Goal: Transaction & Acquisition: Purchase product/service

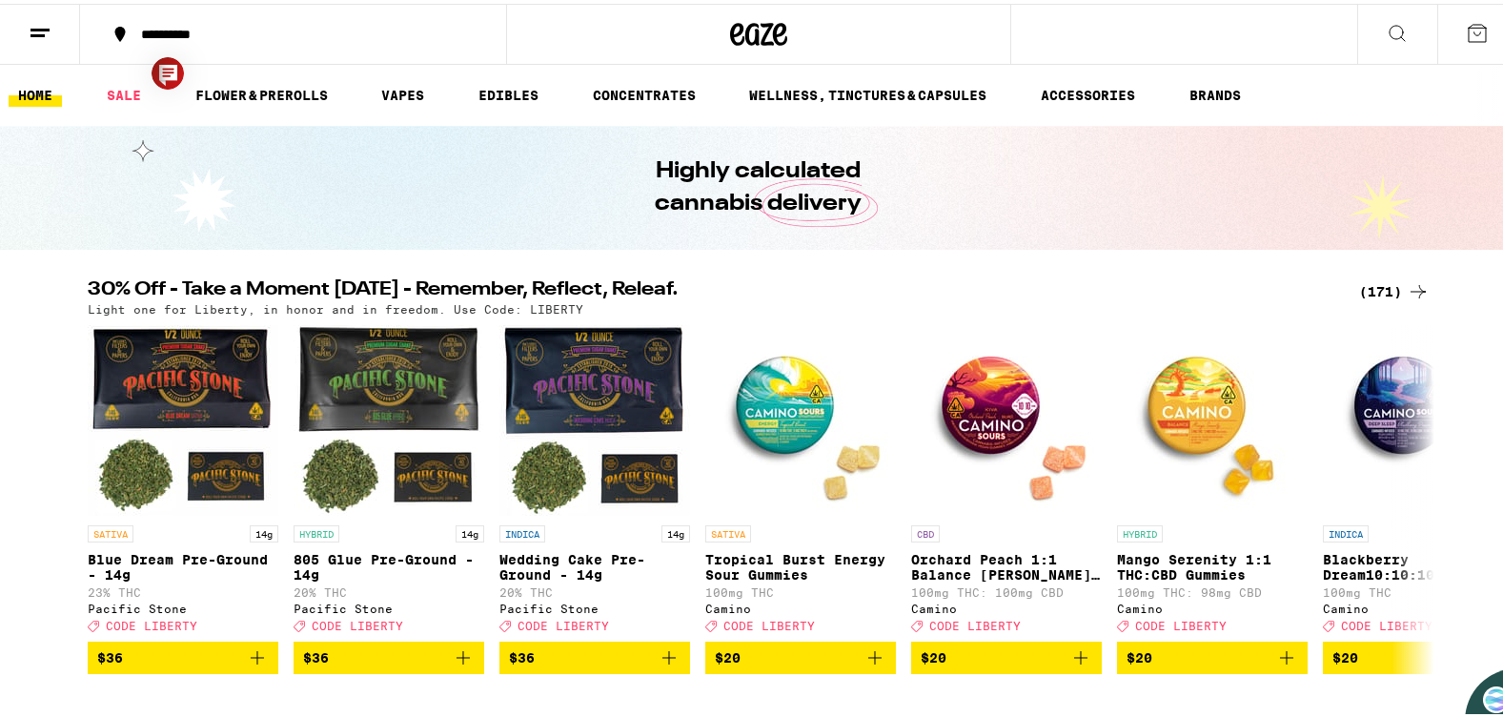
click at [314, 38] on button "**********" at bounding box center [293, 30] width 426 height 57
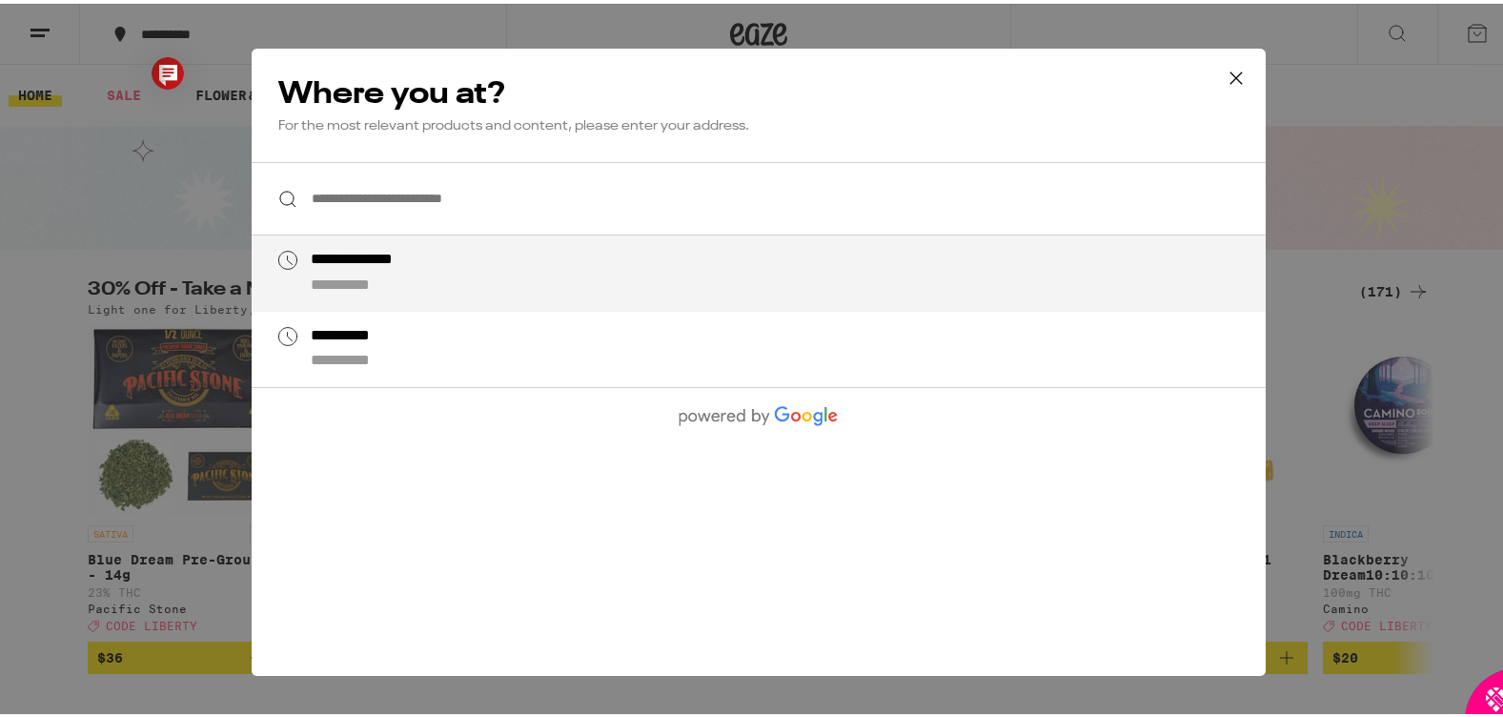
click at [392, 265] on div "**********" at bounding box center [380, 257] width 138 height 20
type input "**********"
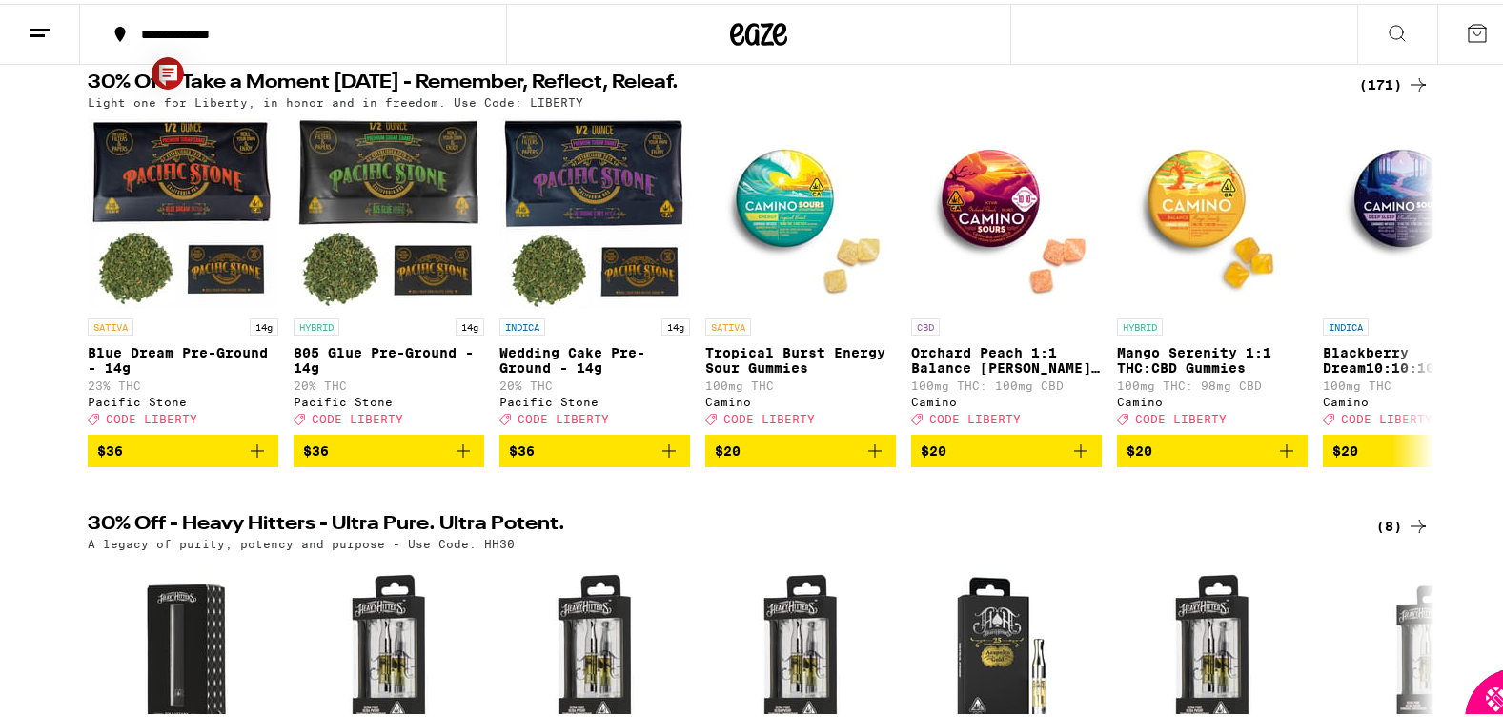
scroll to position [193, 0]
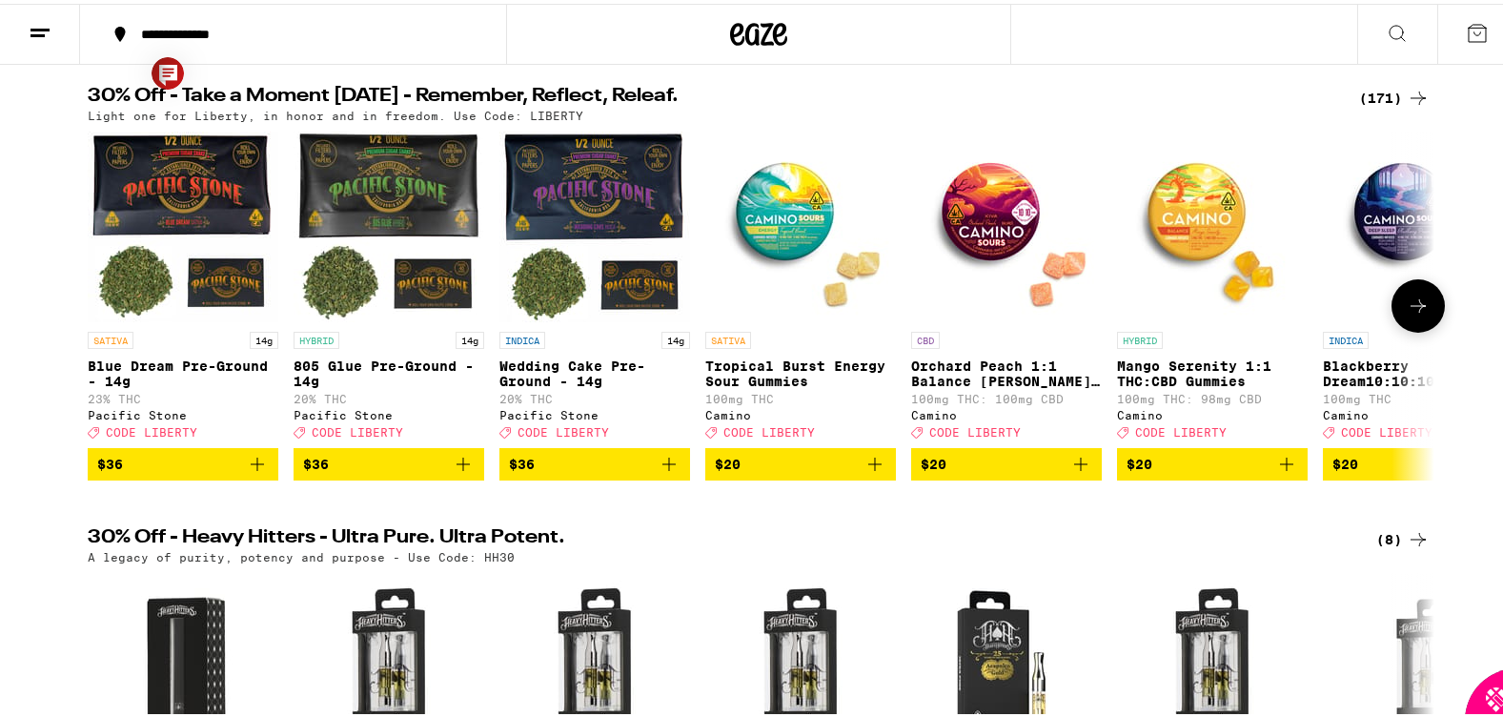
click at [806, 472] on span "$20" at bounding box center [801, 460] width 172 height 23
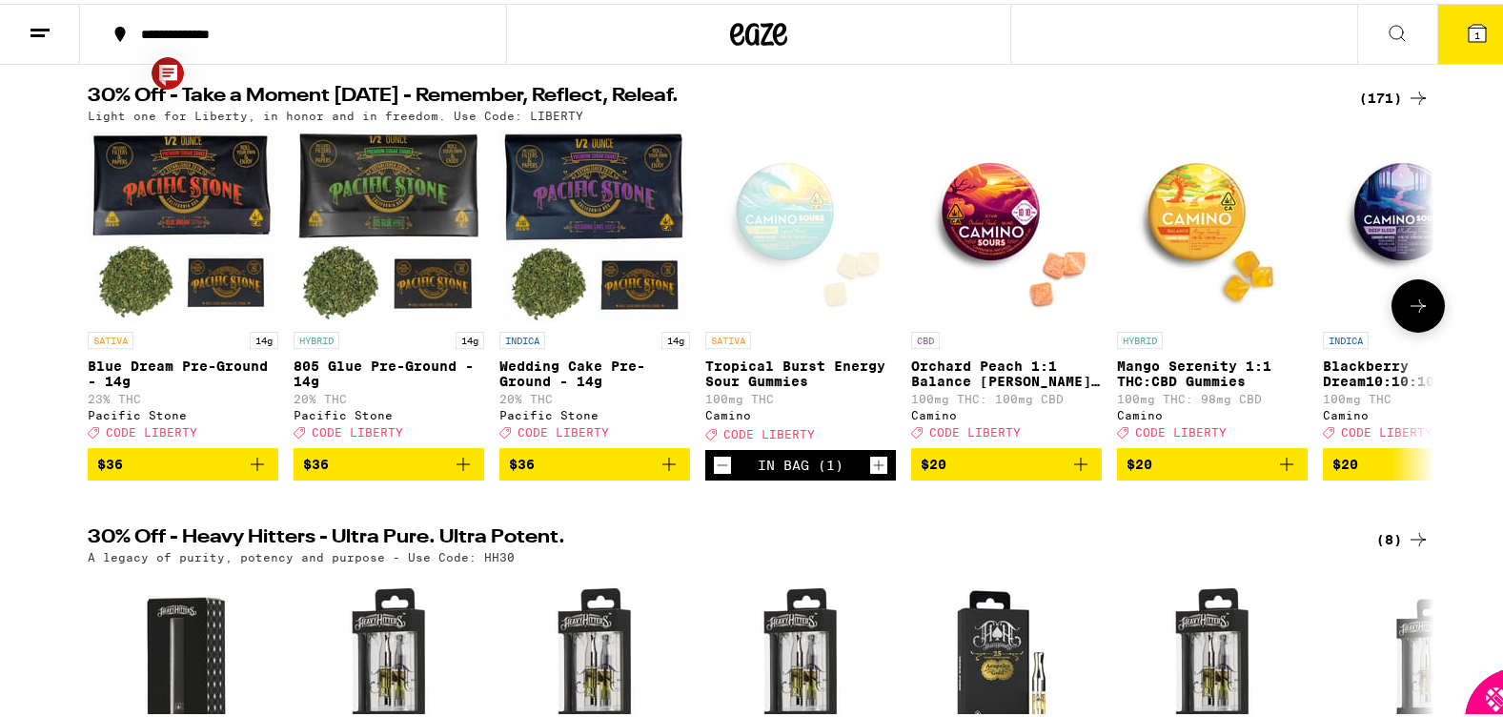
scroll to position [254, 0]
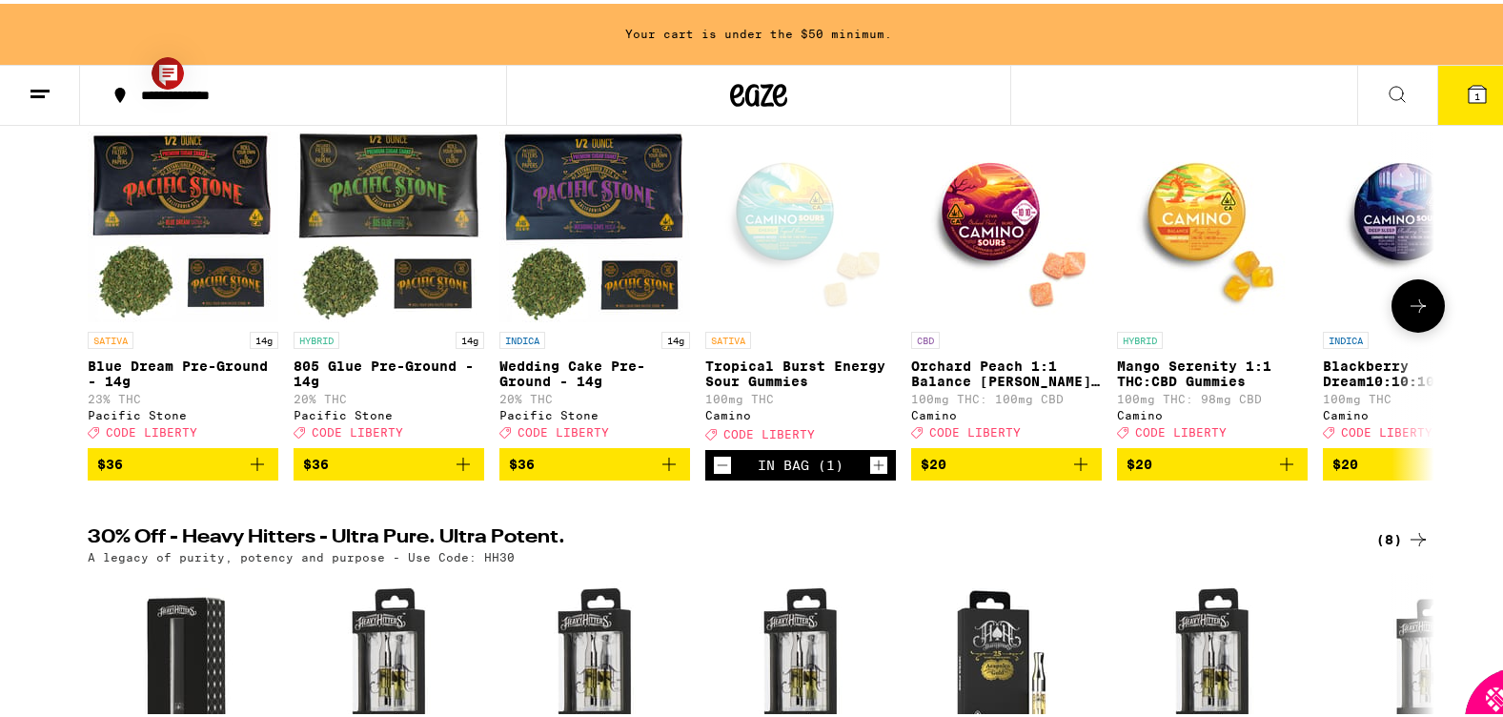
click at [1409, 314] on icon at bounding box center [1418, 302] width 23 height 23
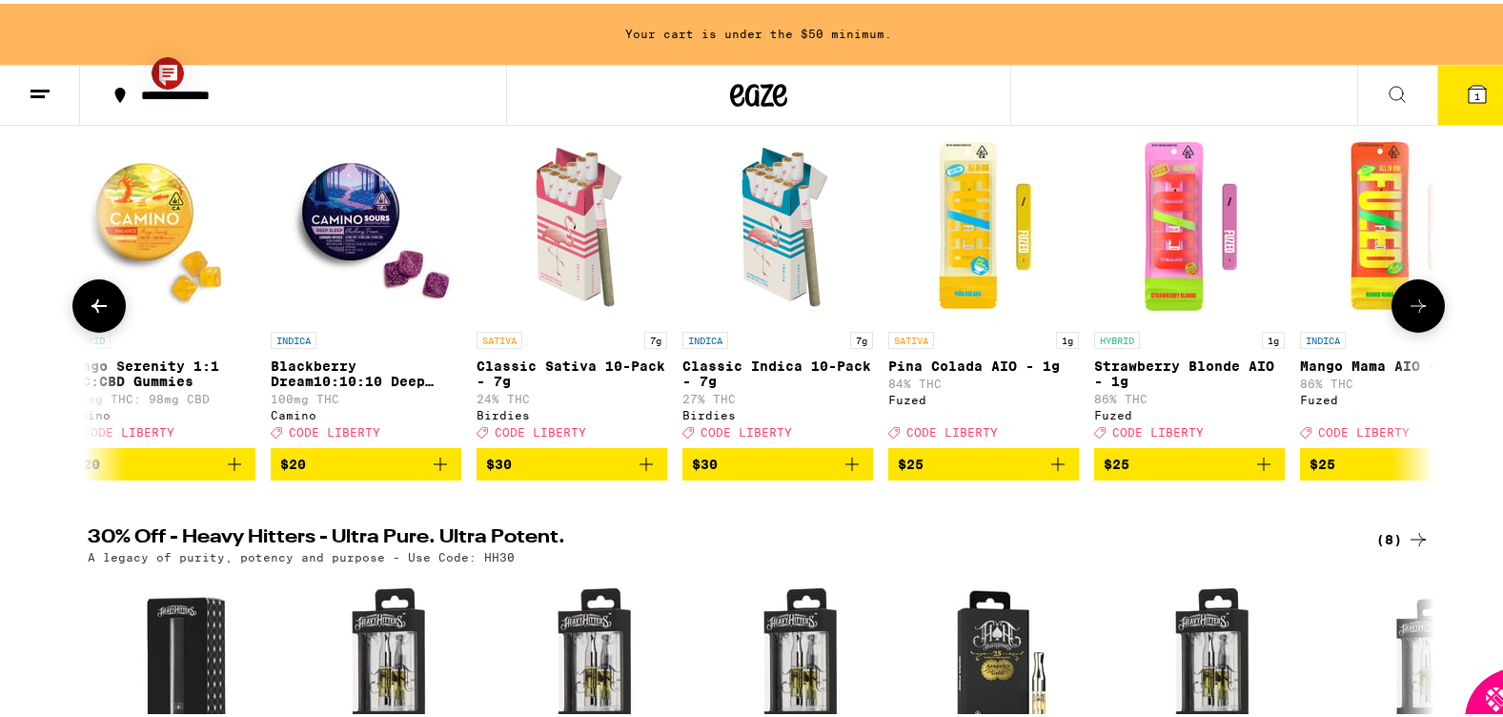
scroll to position [0, 1134]
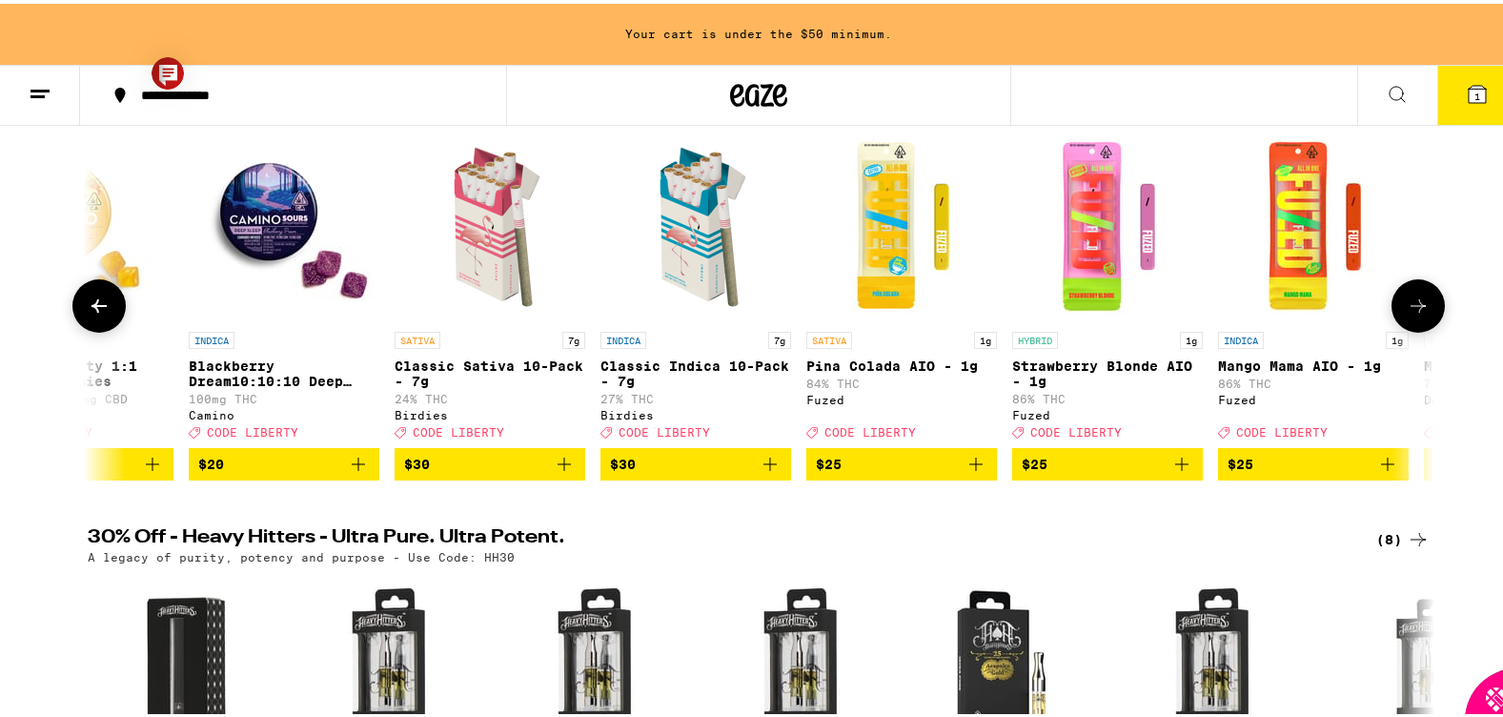
click at [354, 472] on icon "Add to bag" at bounding box center [358, 460] width 23 height 23
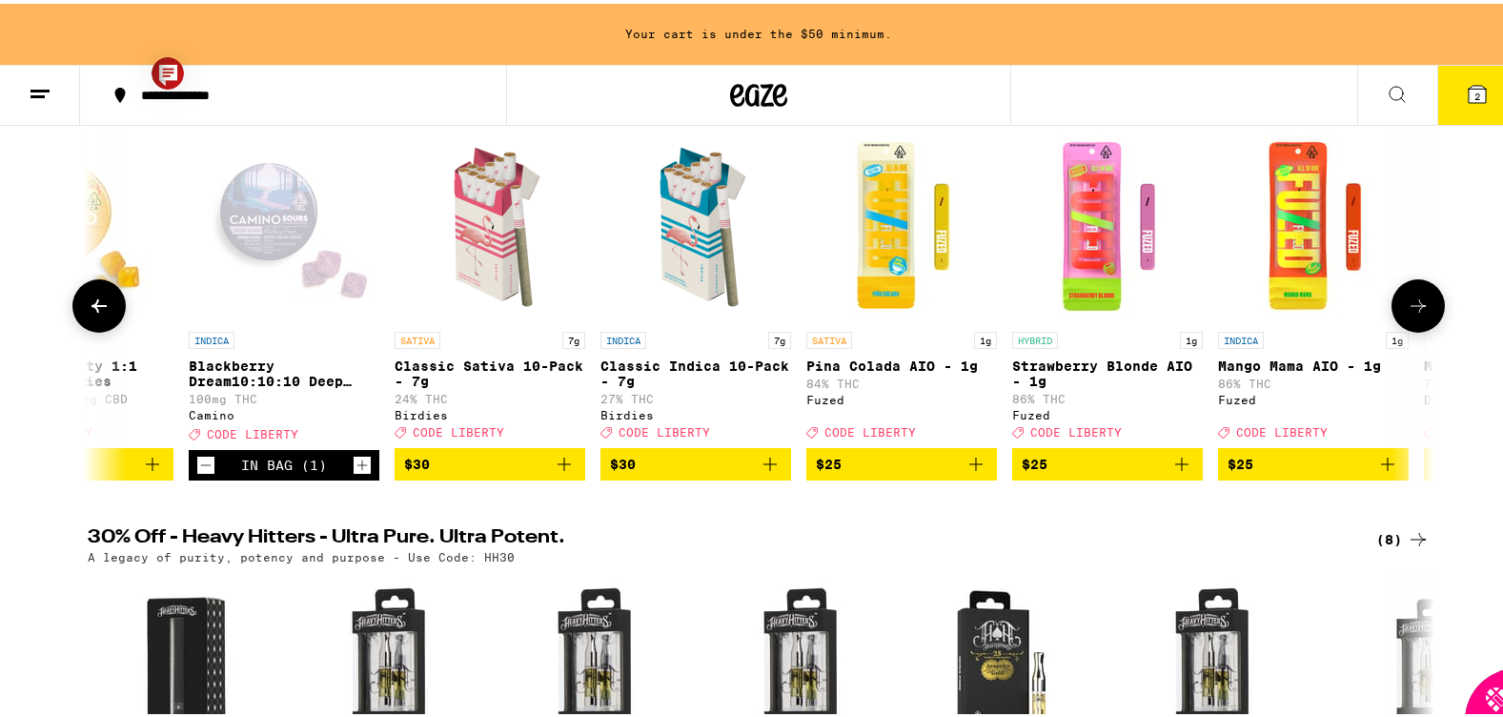
click at [1411, 314] on icon at bounding box center [1418, 302] width 23 height 23
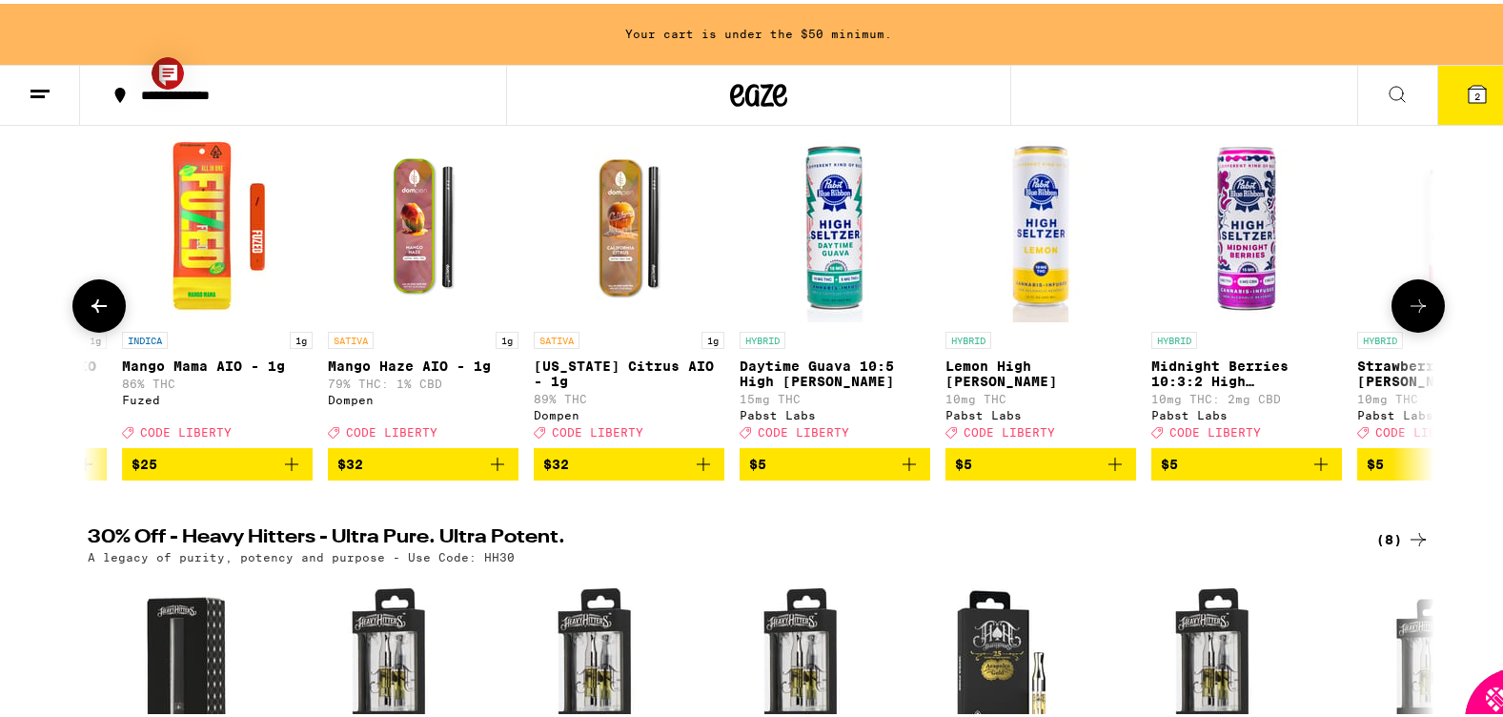
scroll to position [0, 2268]
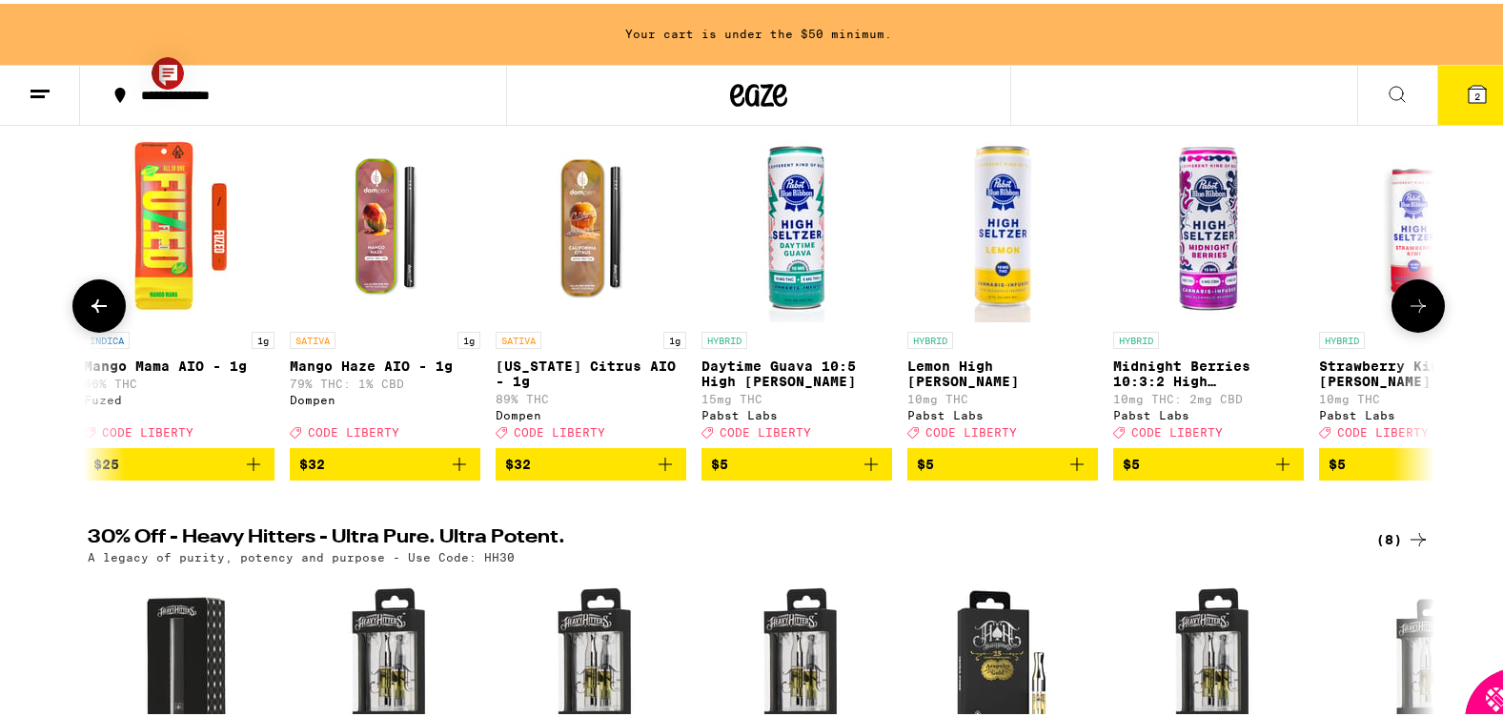
click at [1411, 314] on icon at bounding box center [1418, 302] width 23 height 23
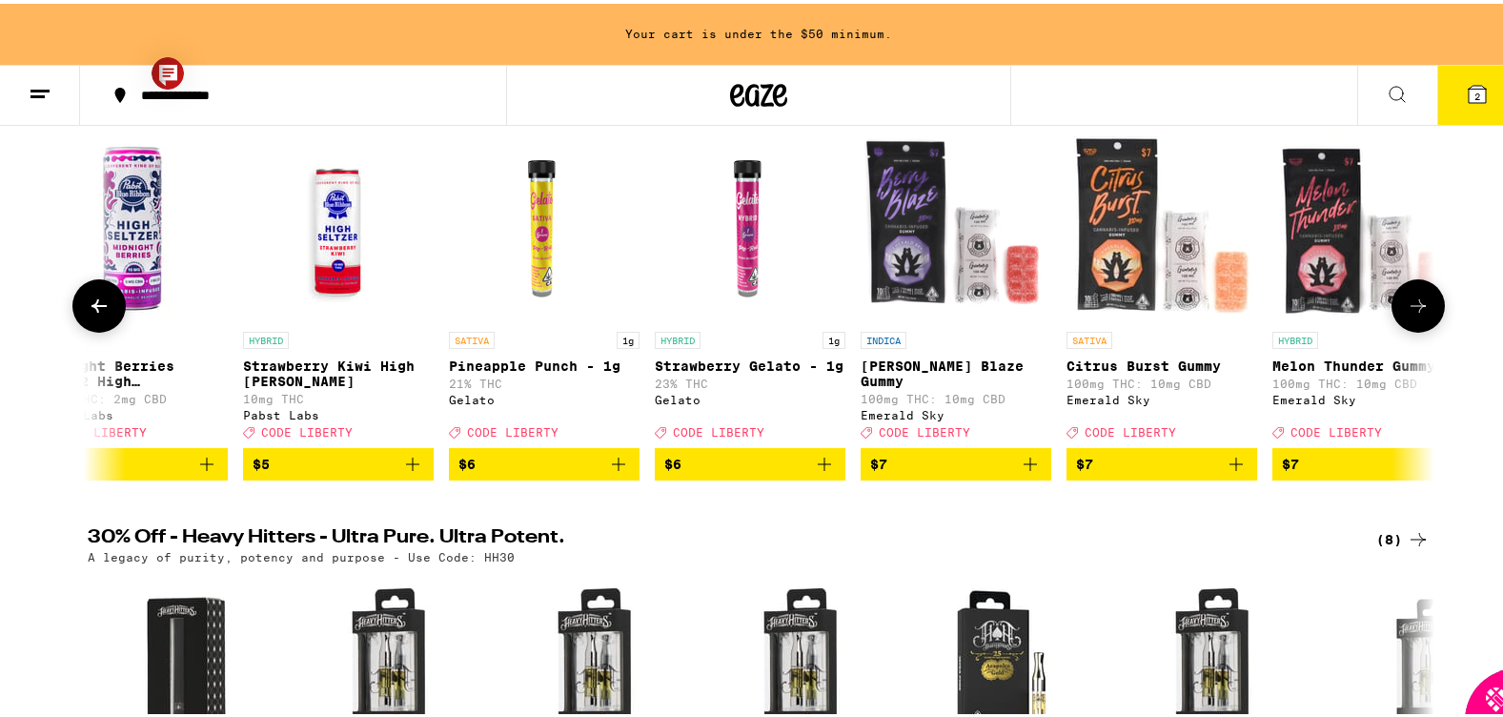
scroll to position [0, 3402]
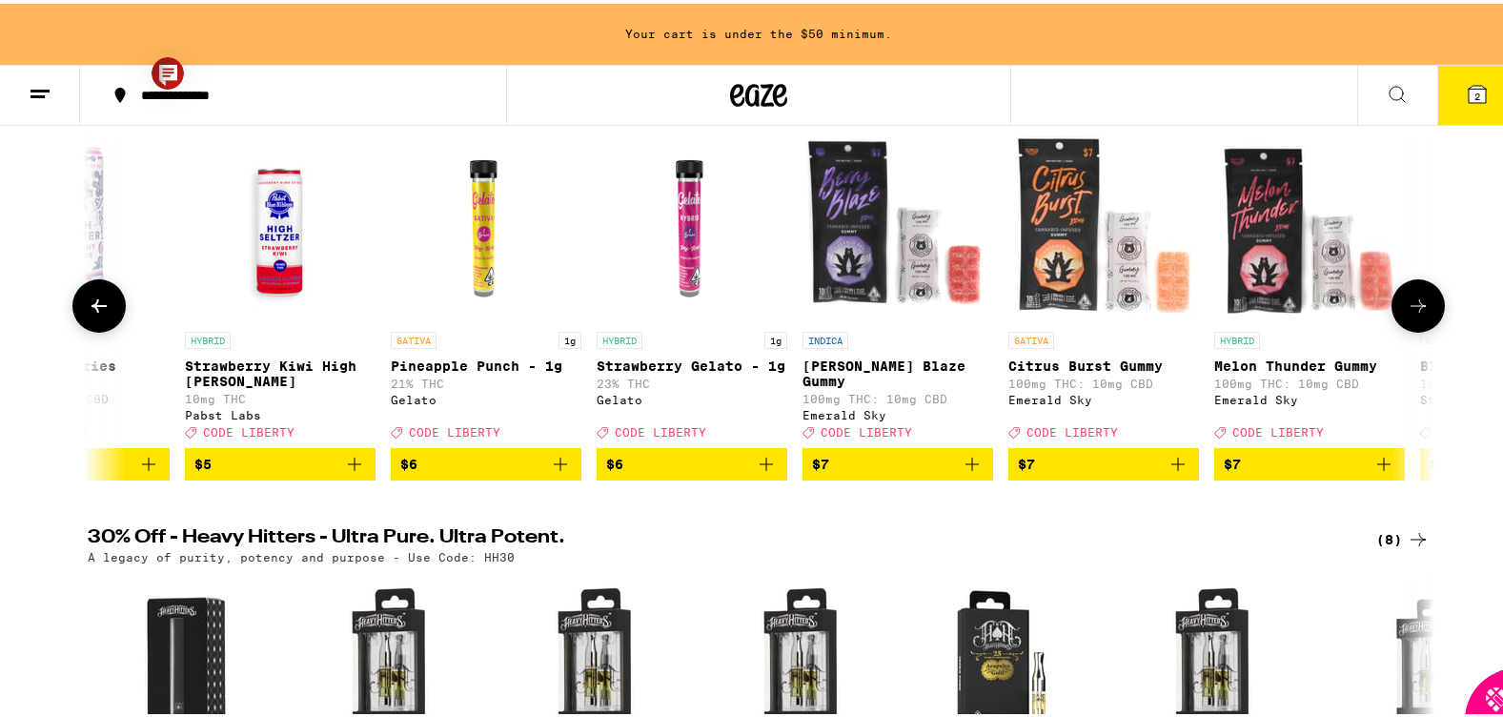
click at [1411, 314] on icon at bounding box center [1418, 302] width 23 height 23
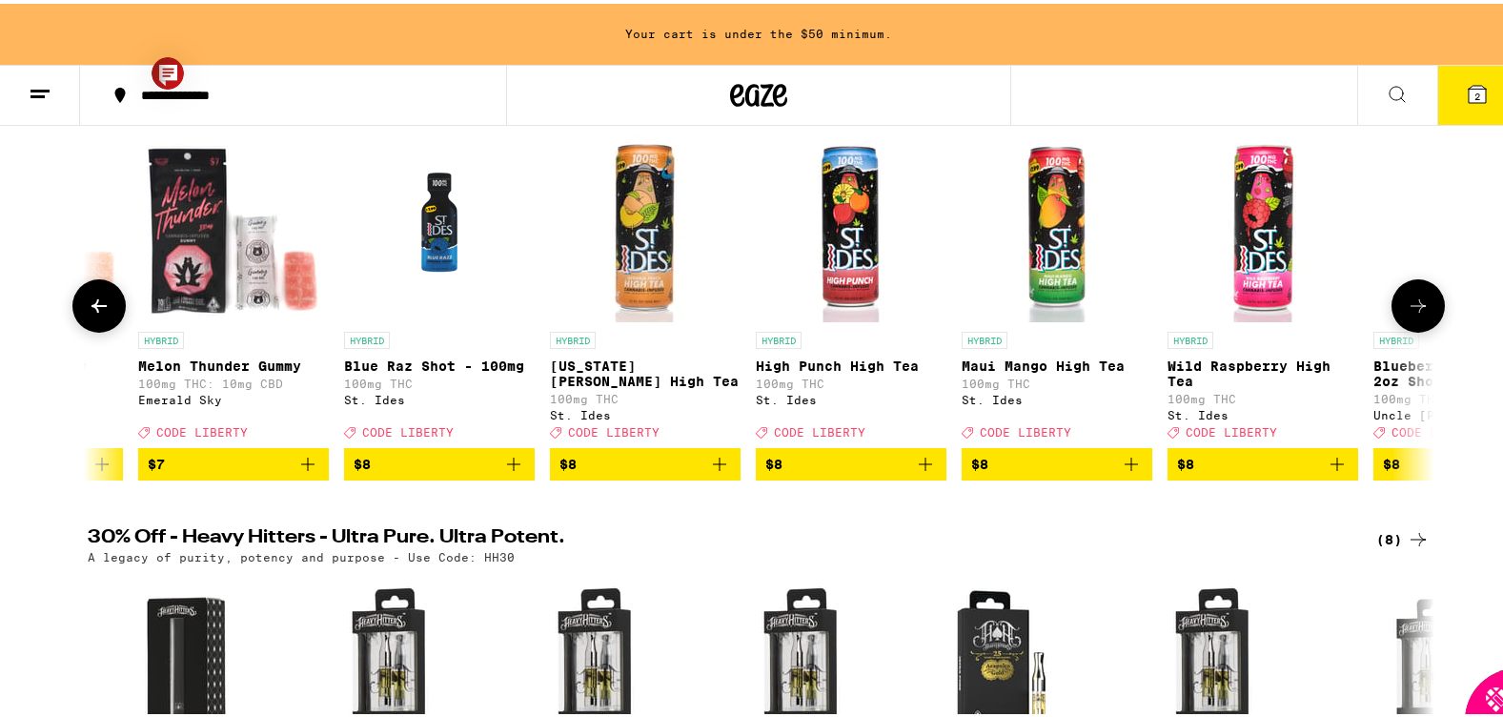
scroll to position [0, 4536]
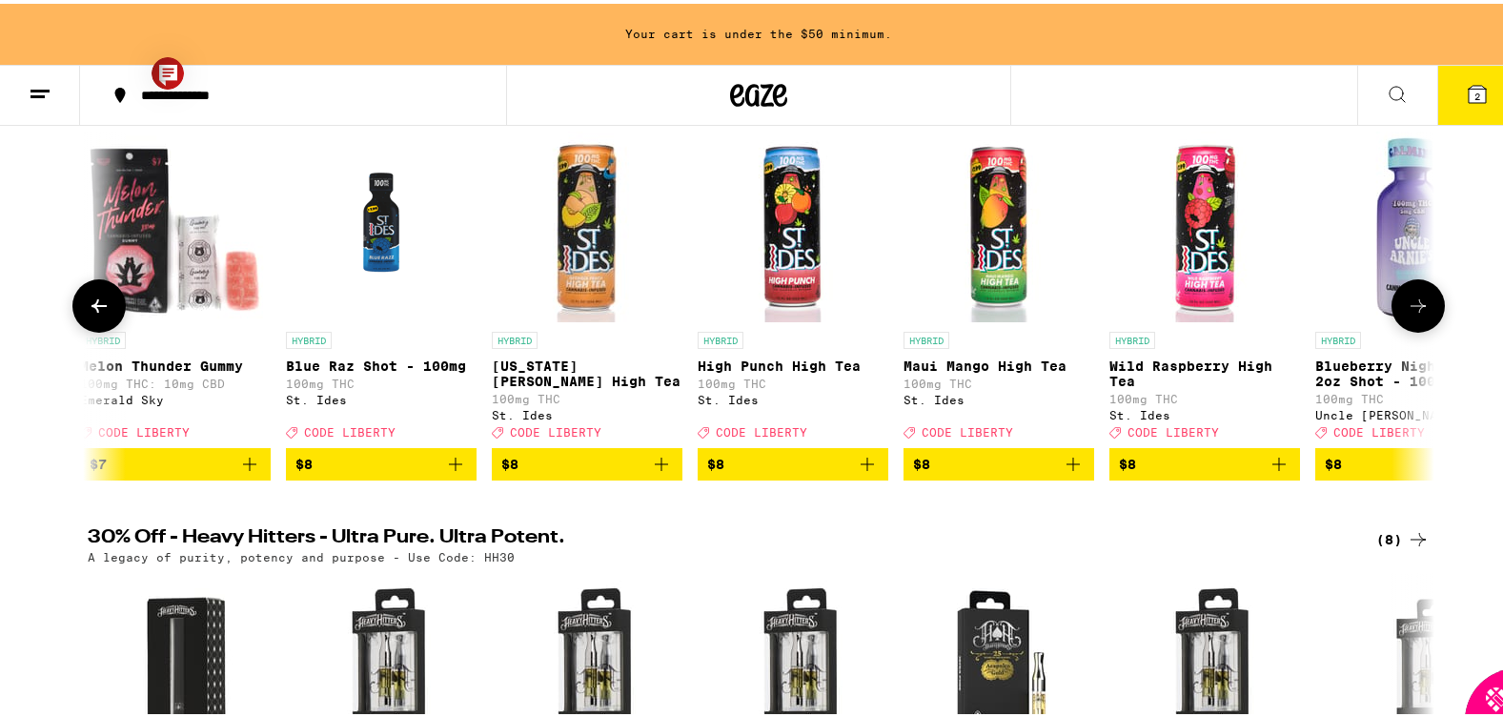
click at [88, 302] on icon at bounding box center [99, 302] width 23 height 23
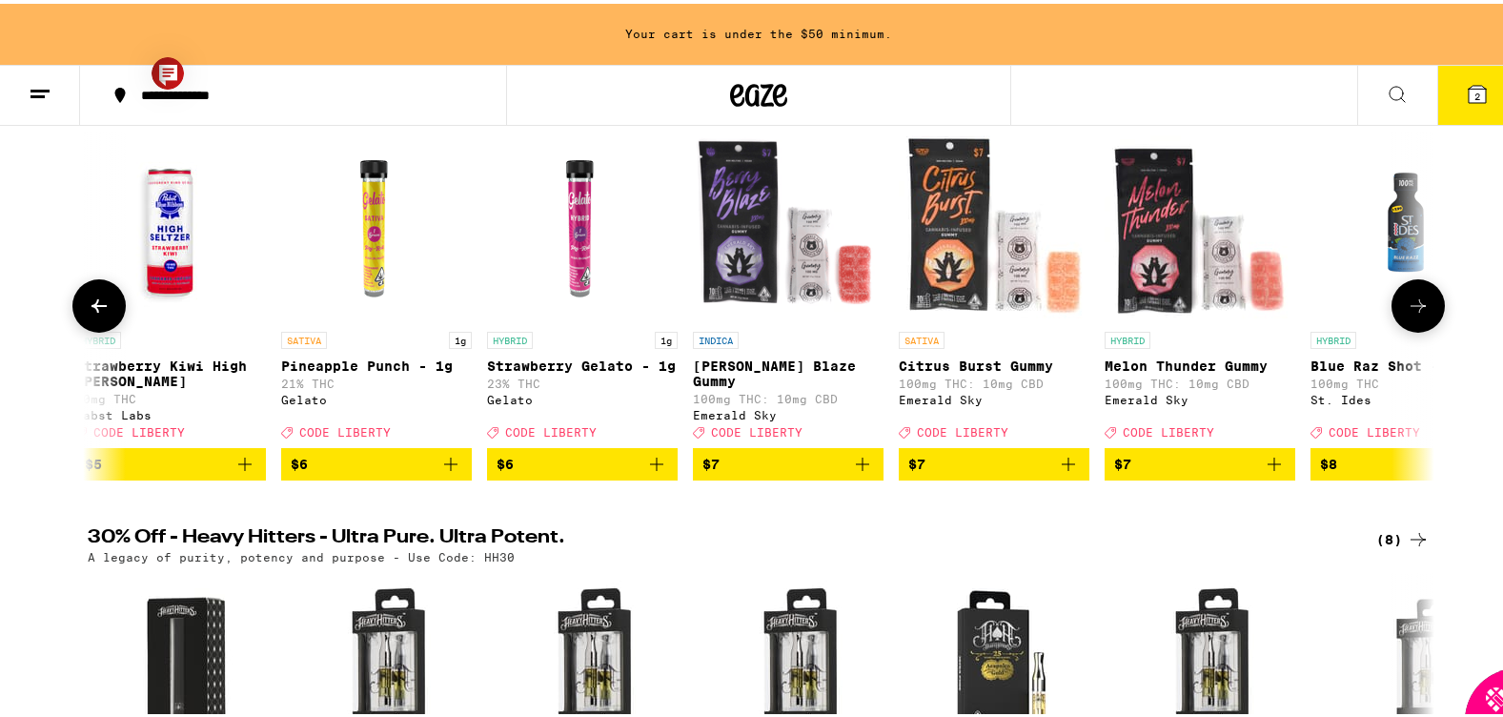
scroll to position [0, 3402]
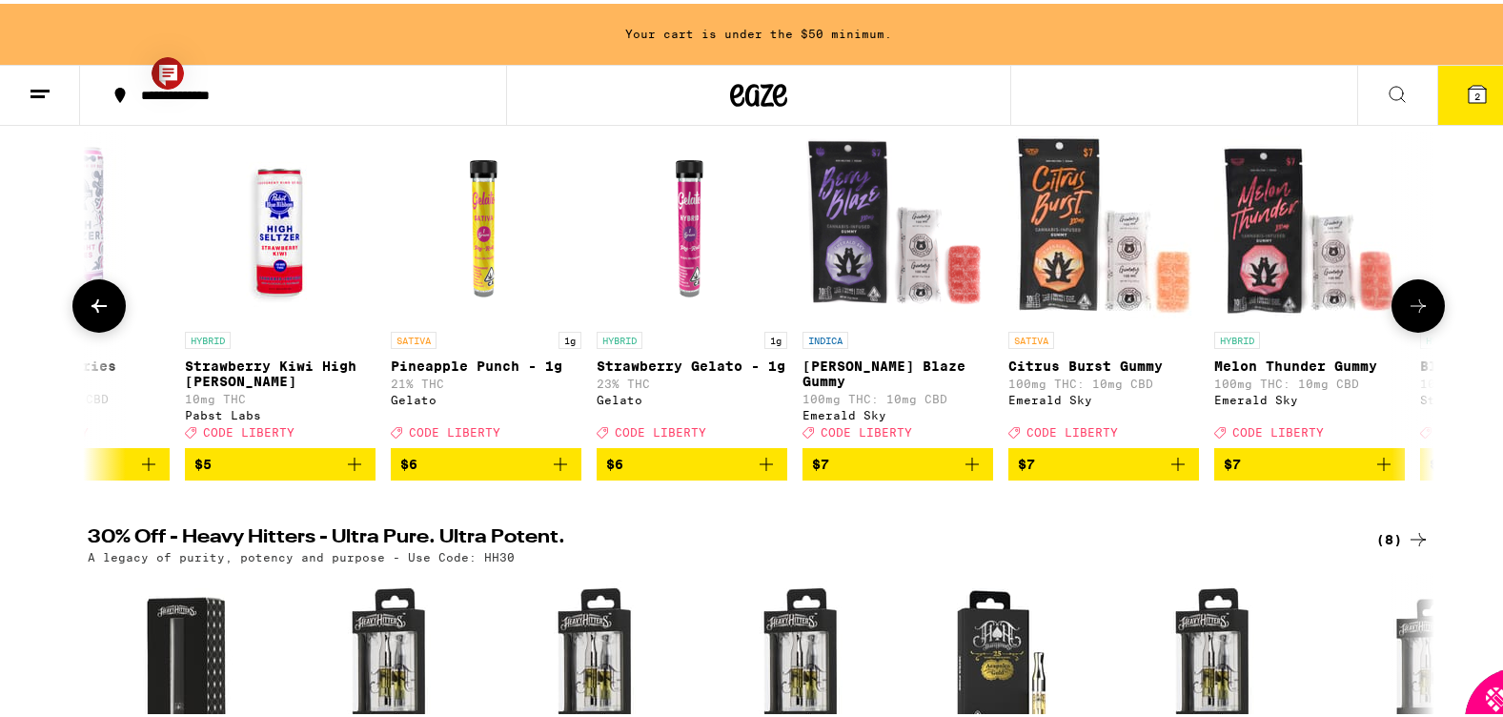
drag, startPoint x: 911, startPoint y: 468, endPoint x: 1007, endPoint y: 472, distance: 96.3
click at [911, 468] on span "$7" at bounding box center [898, 460] width 172 height 23
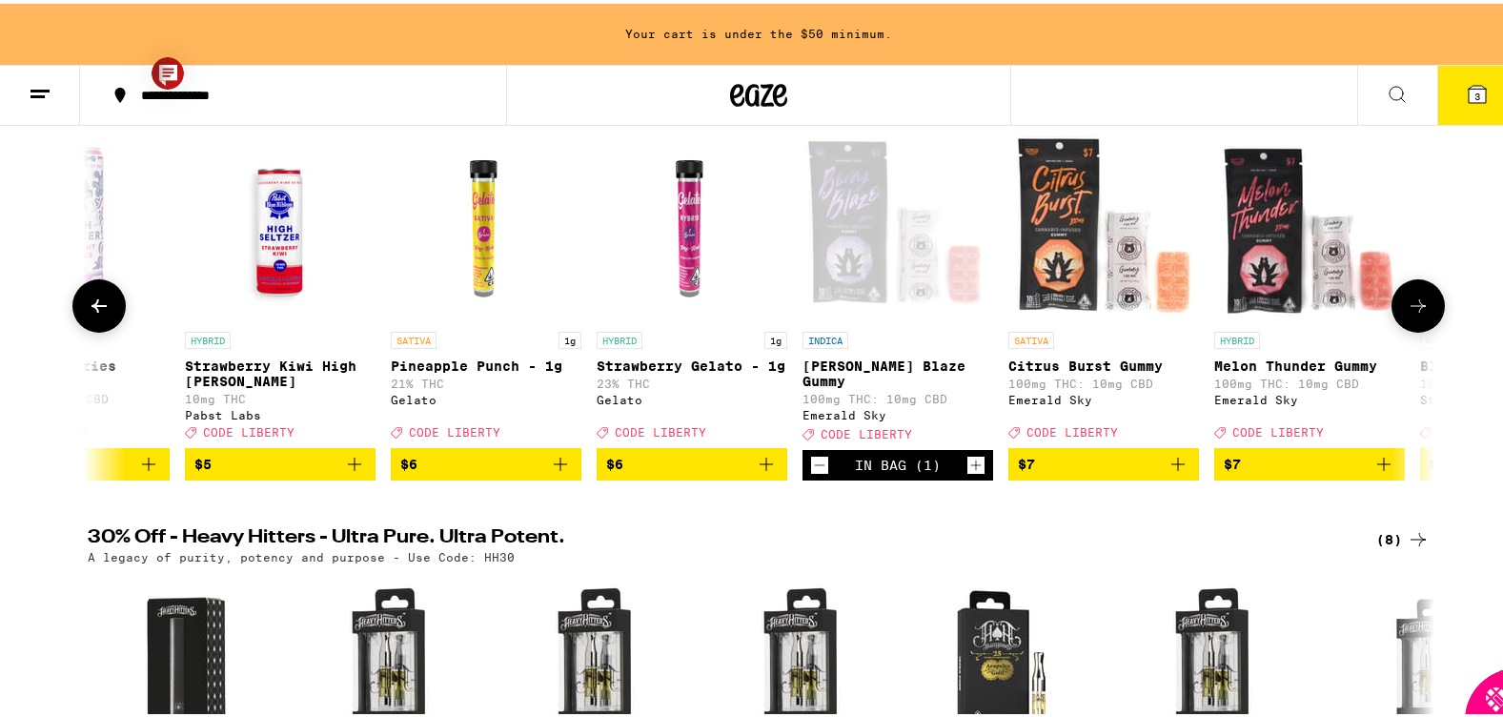
click at [1048, 472] on span "$7" at bounding box center [1104, 460] width 172 height 23
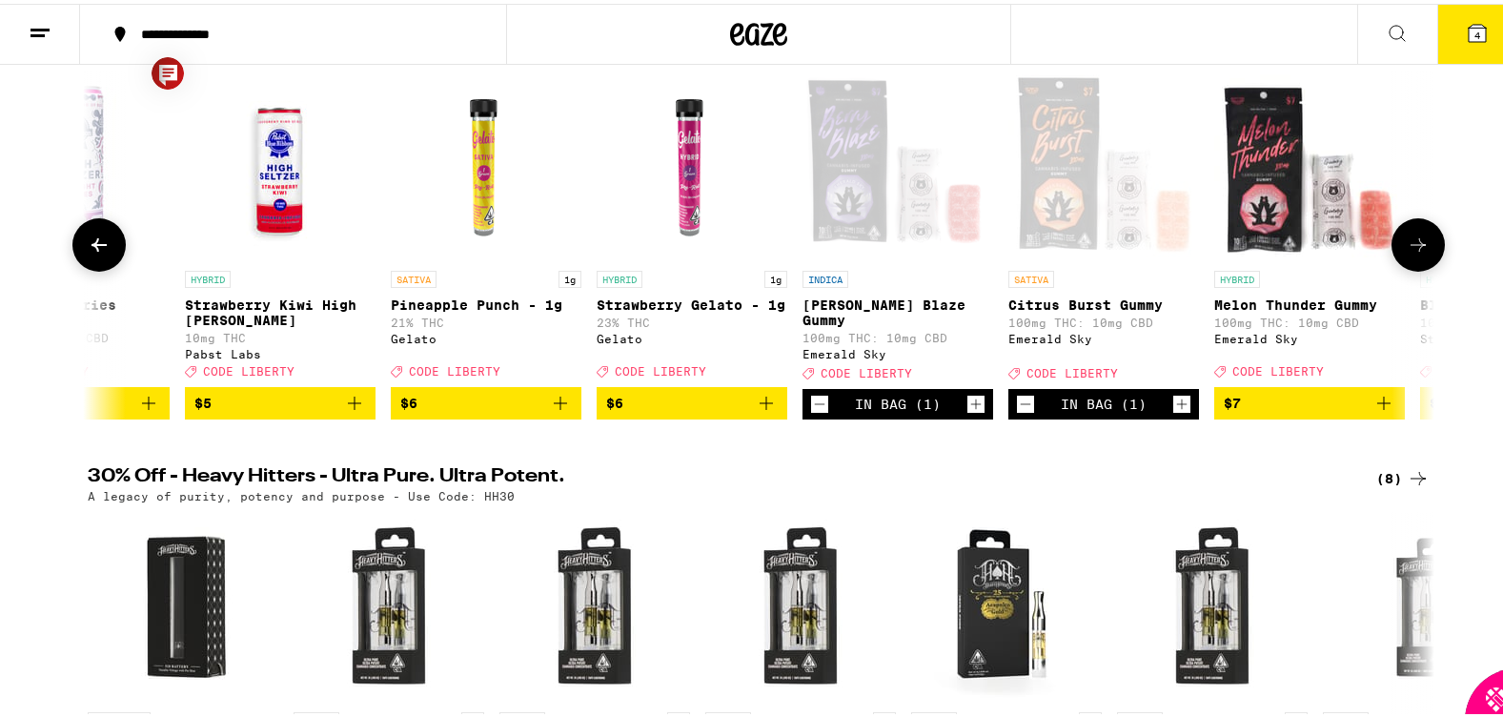
scroll to position [193, 0]
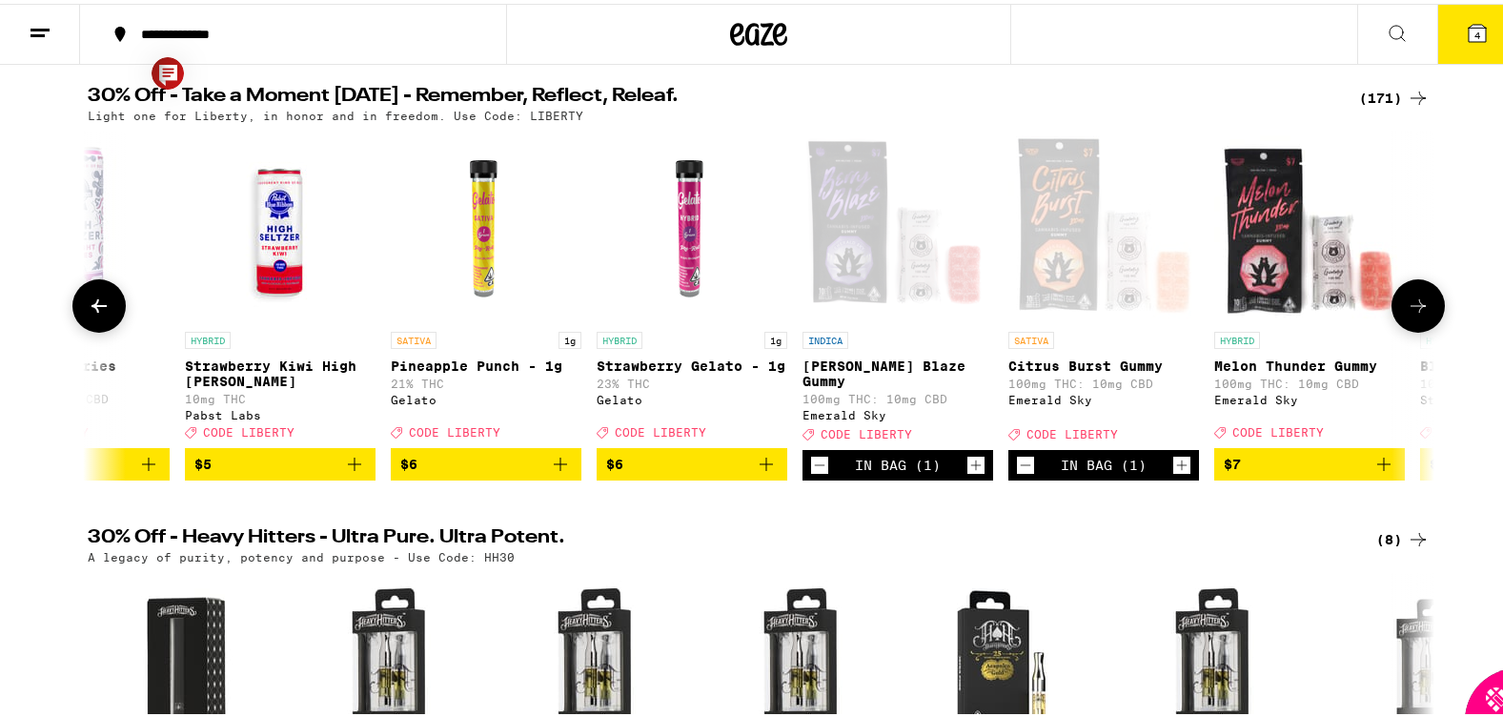
click at [1415, 302] on icon at bounding box center [1418, 302] width 23 height 23
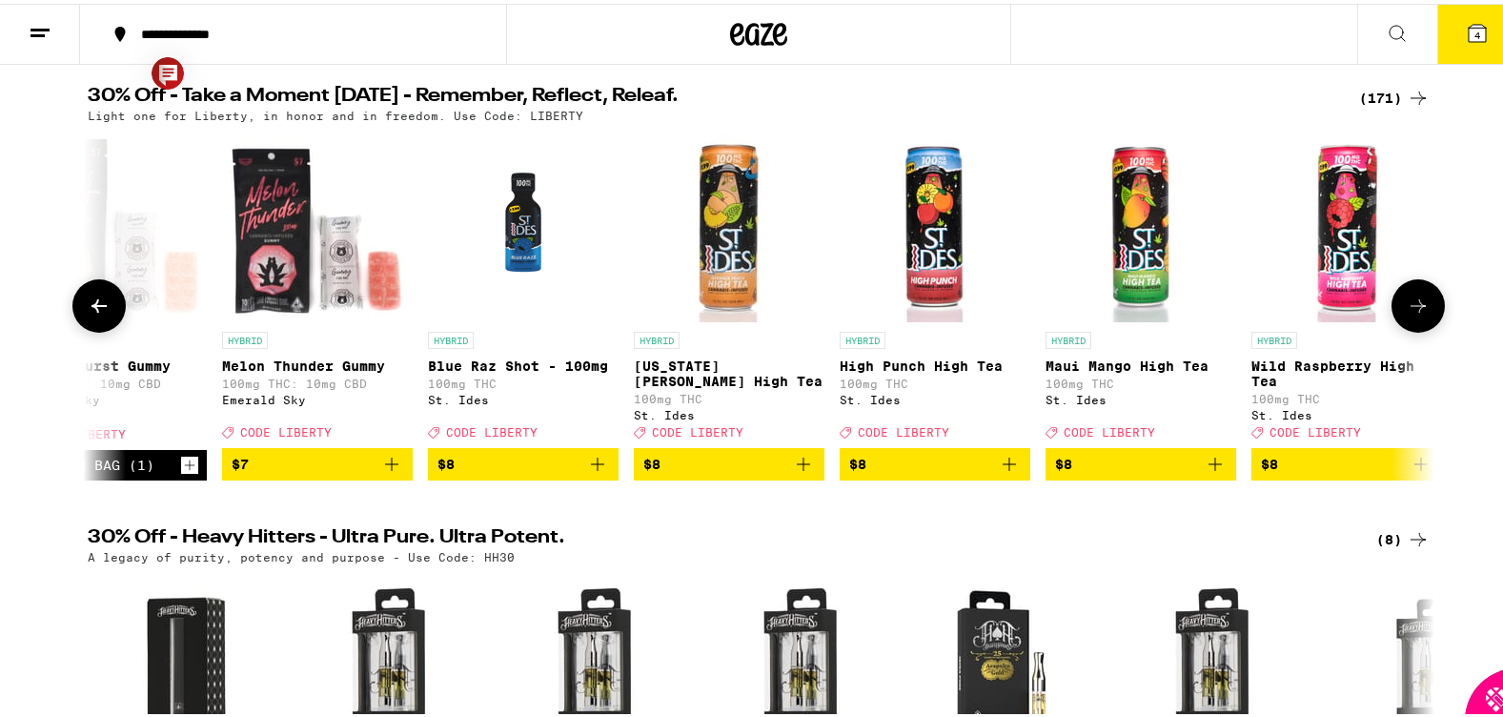
scroll to position [0, 4536]
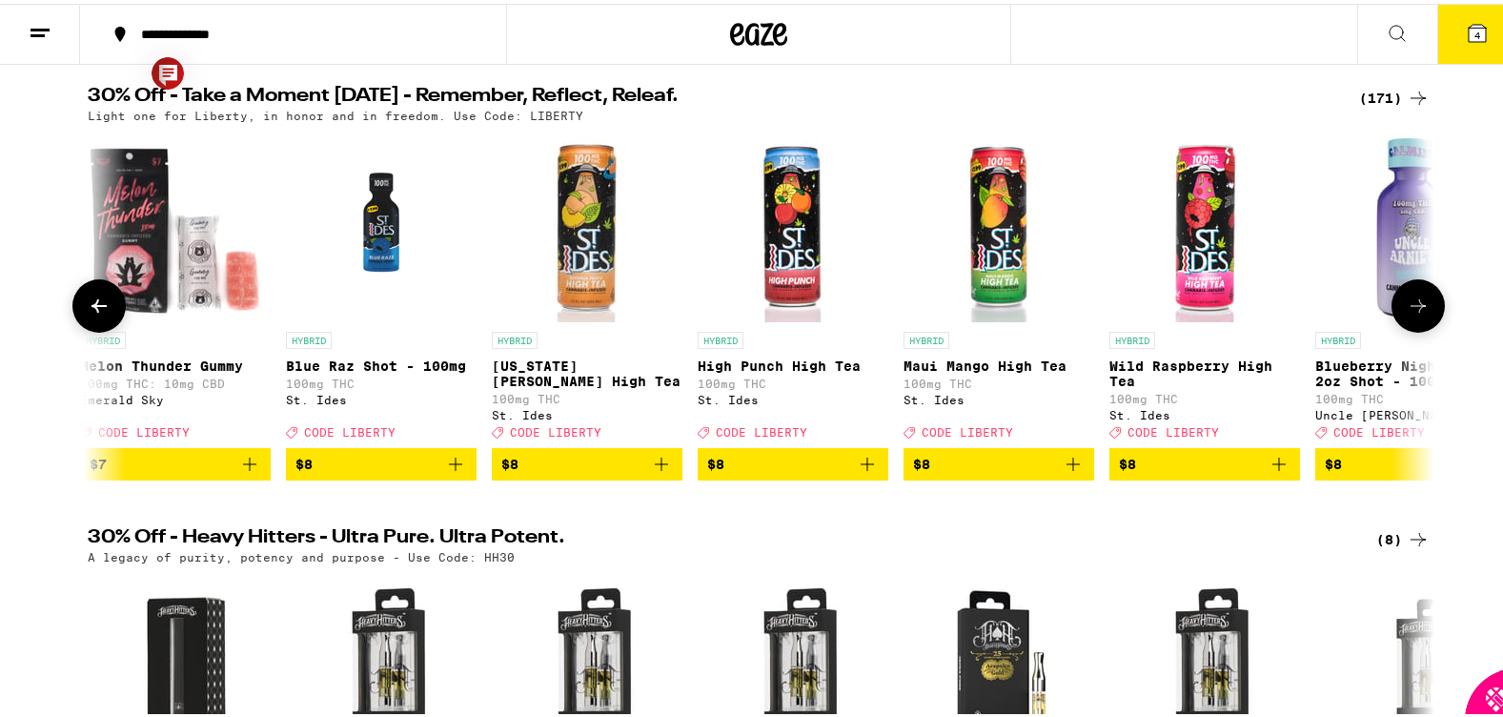
click at [1412, 306] on icon at bounding box center [1417, 301] width 15 height 13
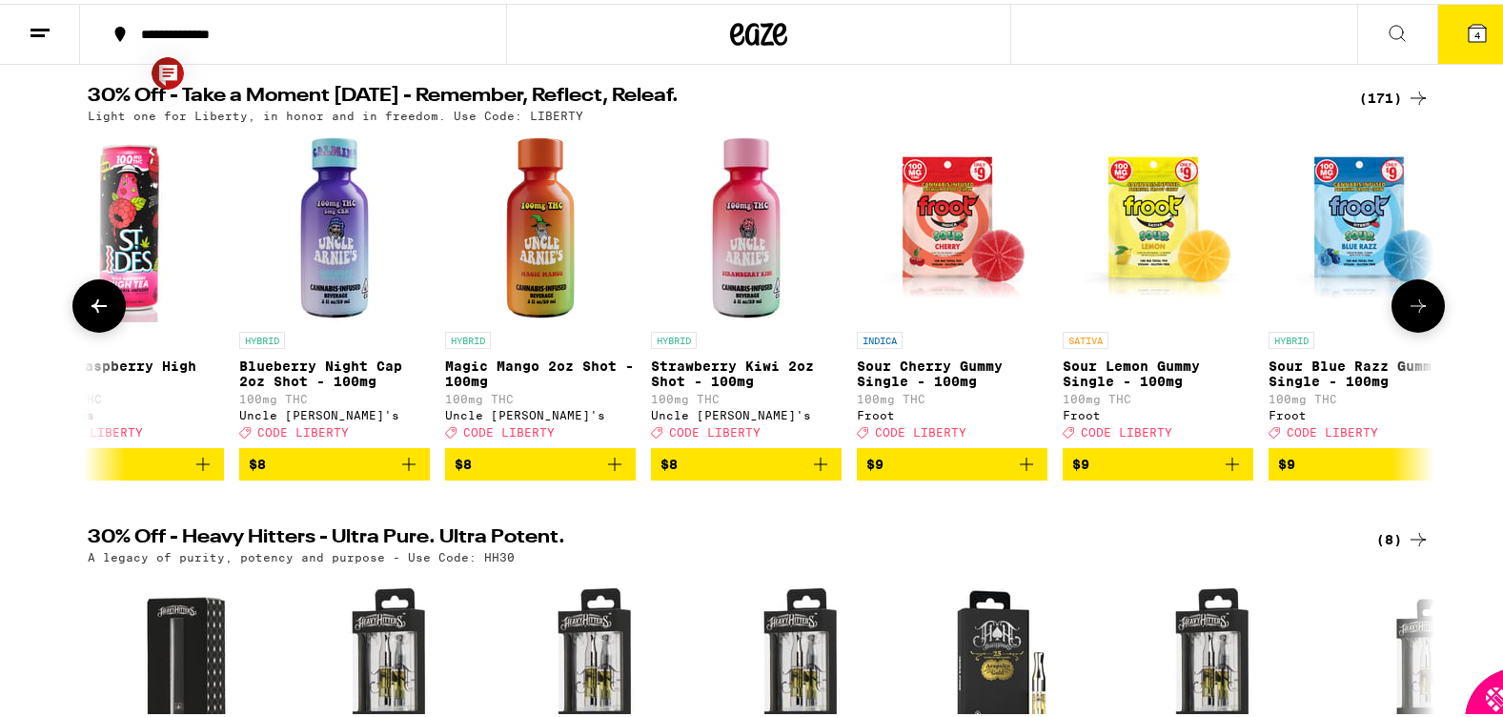
scroll to position [0, 5670]
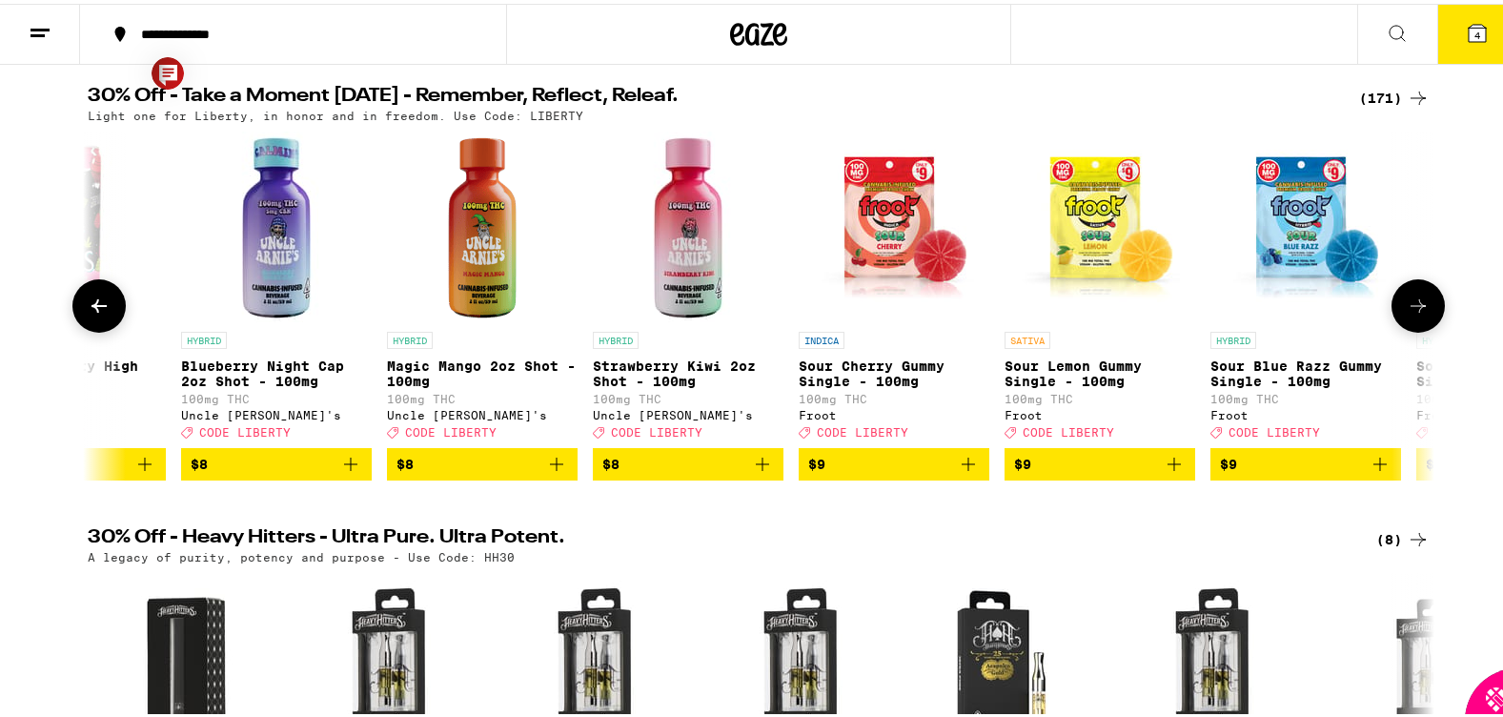
click at [964, 472] on icon "Add to bag" at bounding box center [968, 460] width 23 height 23
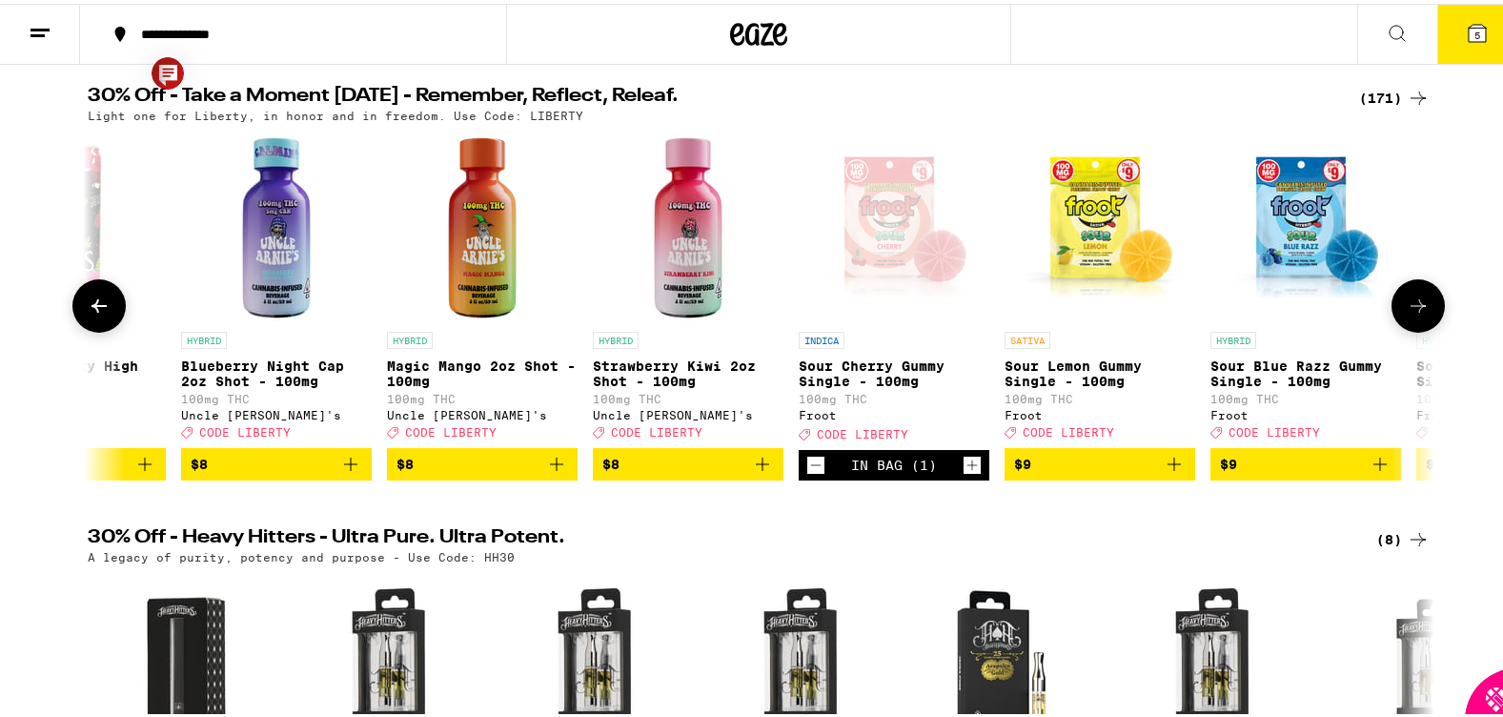
click at [1126, 472] on span "$9" at bounding box center [1100, 460] width 172 height 23
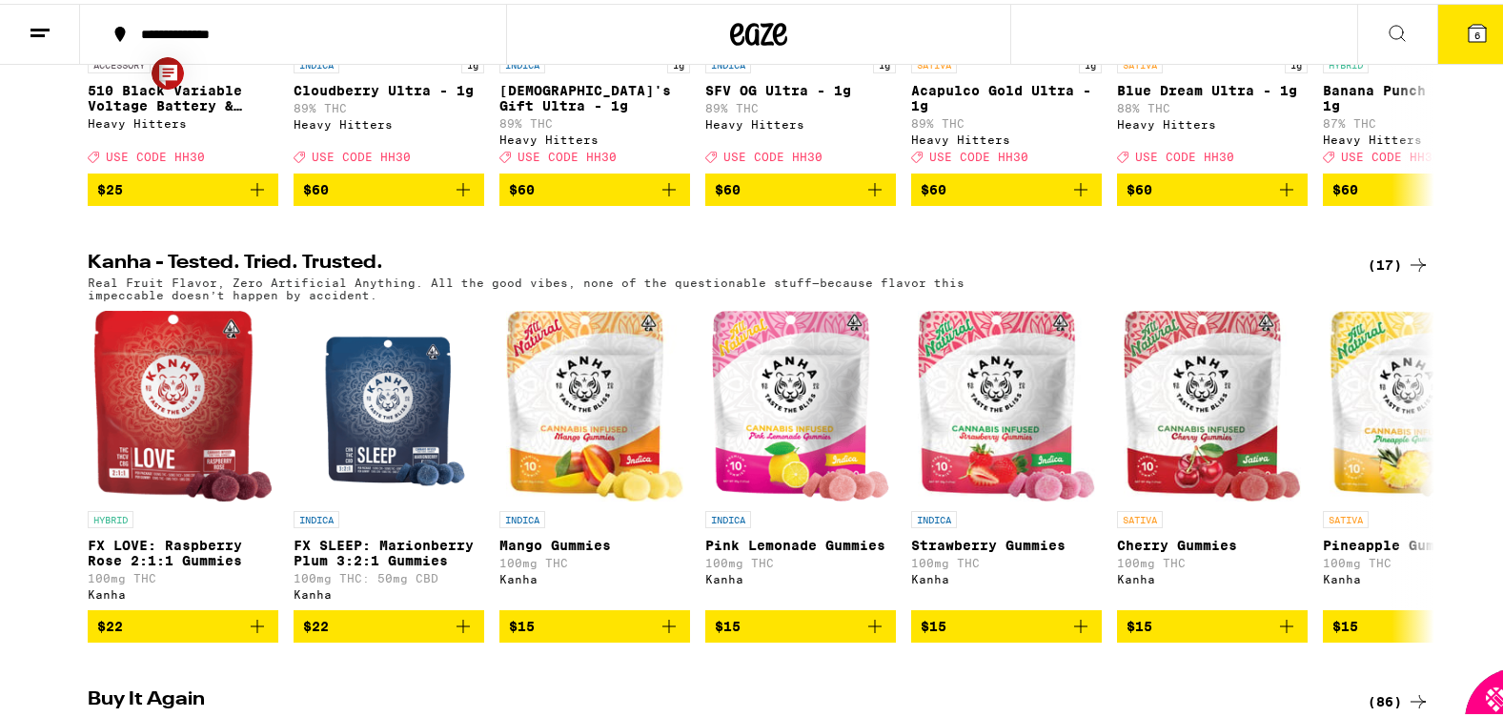
scroll to position [1117, 0]
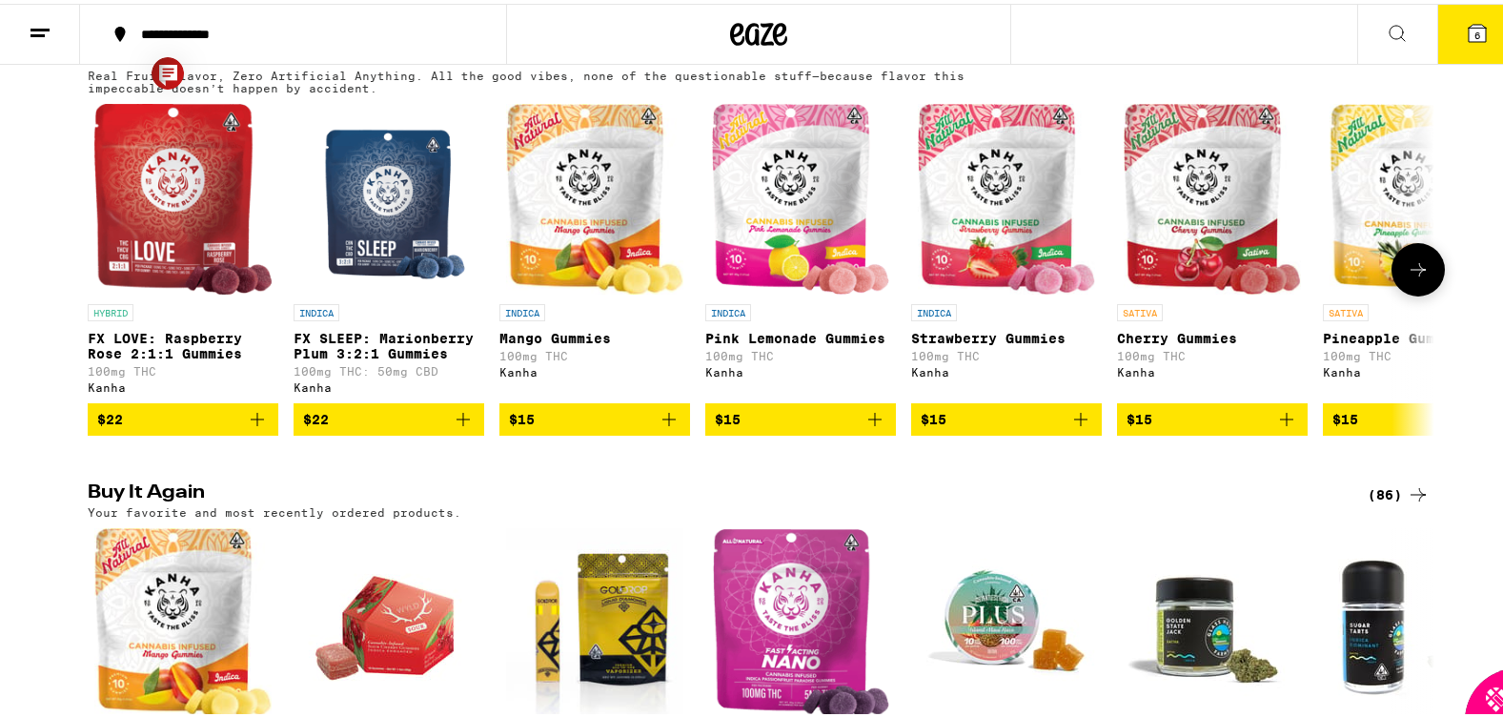
click at [1336, 423] on span "$15" at bounding box center [1345, 415] width 26 height 15
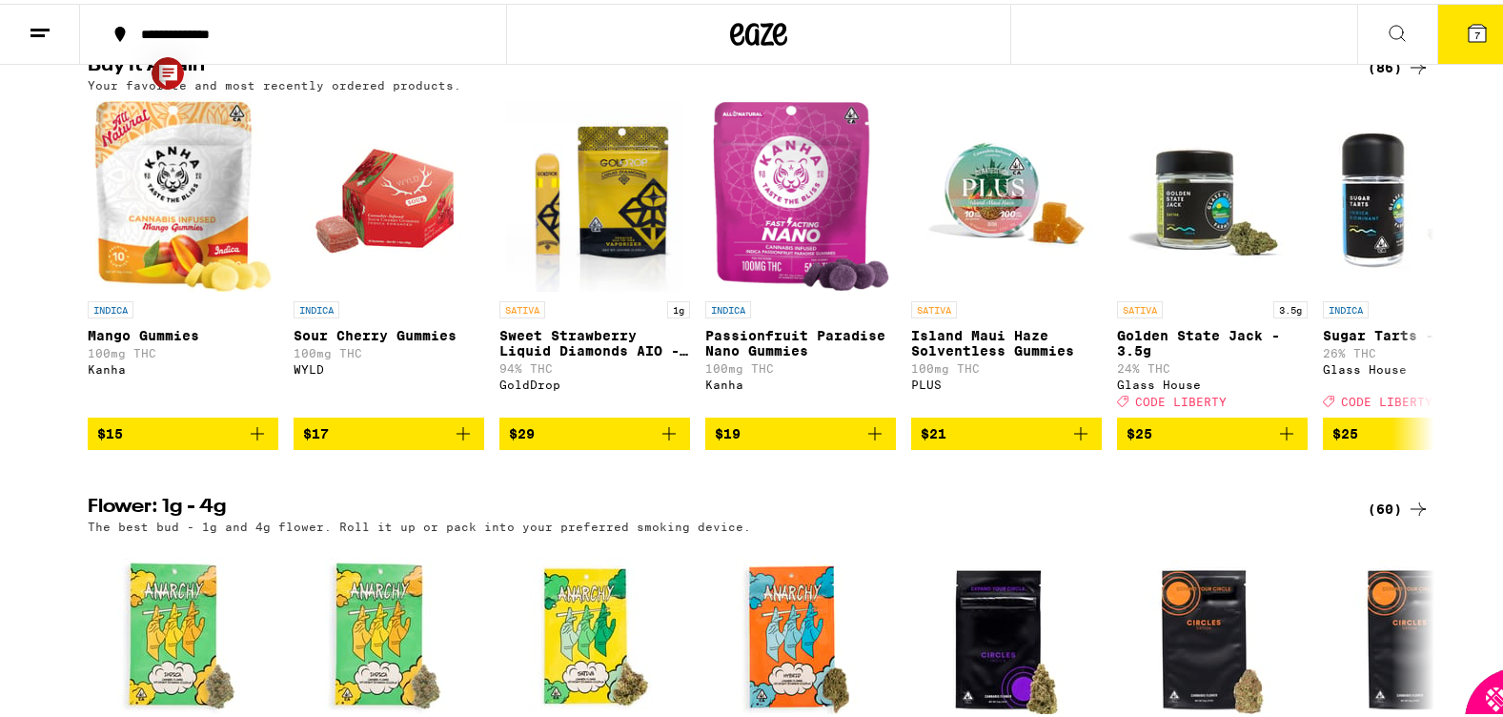
scroll to position [1558, 0]
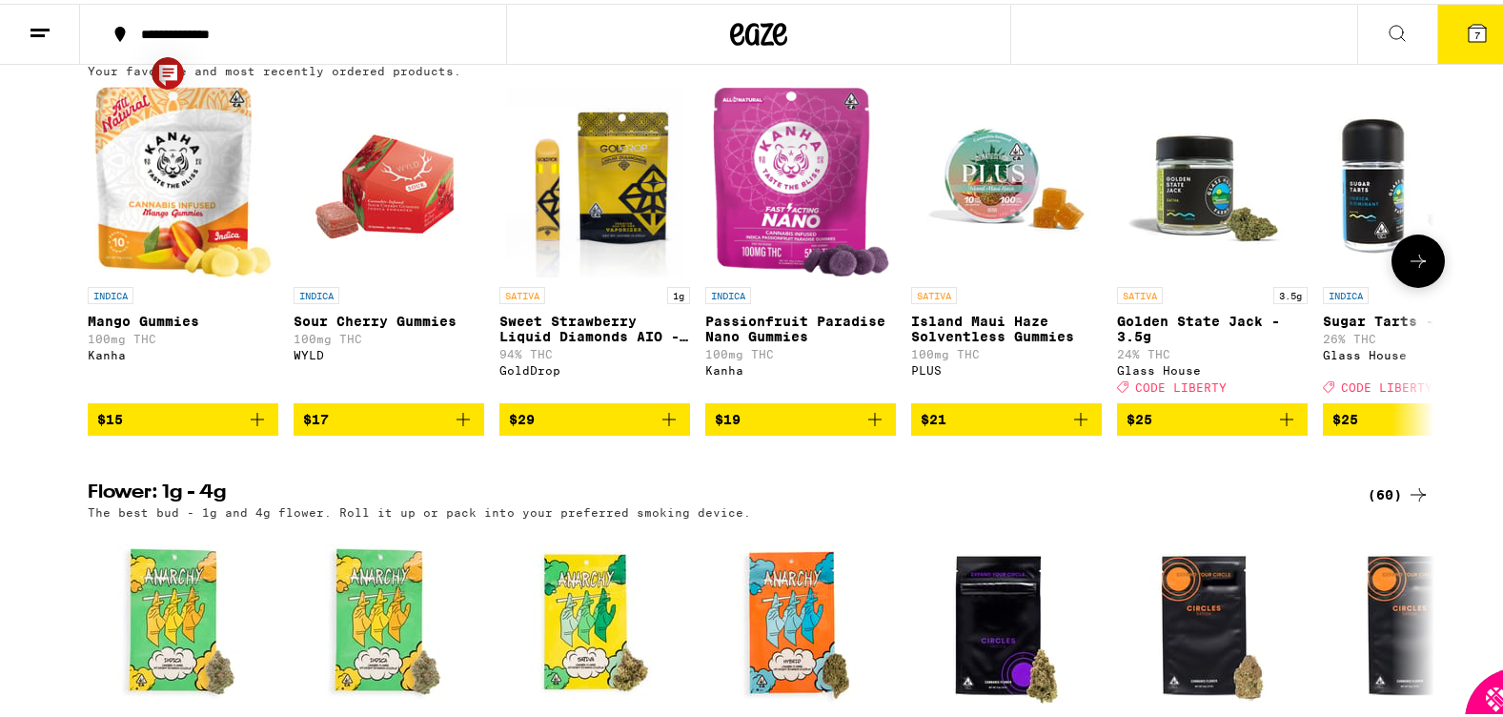
click at [1182, 427] on span "$25" at bounding box center [1212, 415] width 172 height 23
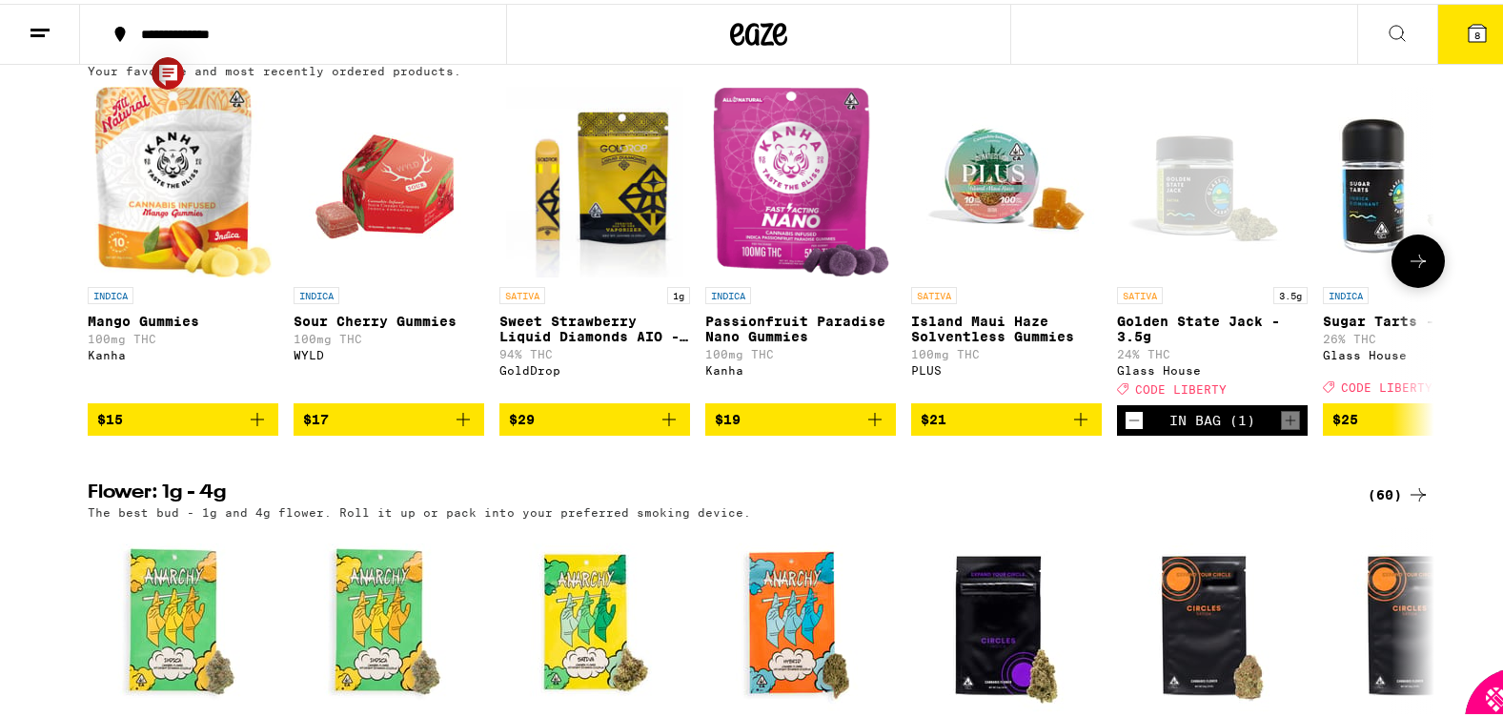
click at [1408, 269] on icon at bounding box center [1418, 257] width 23 height 23
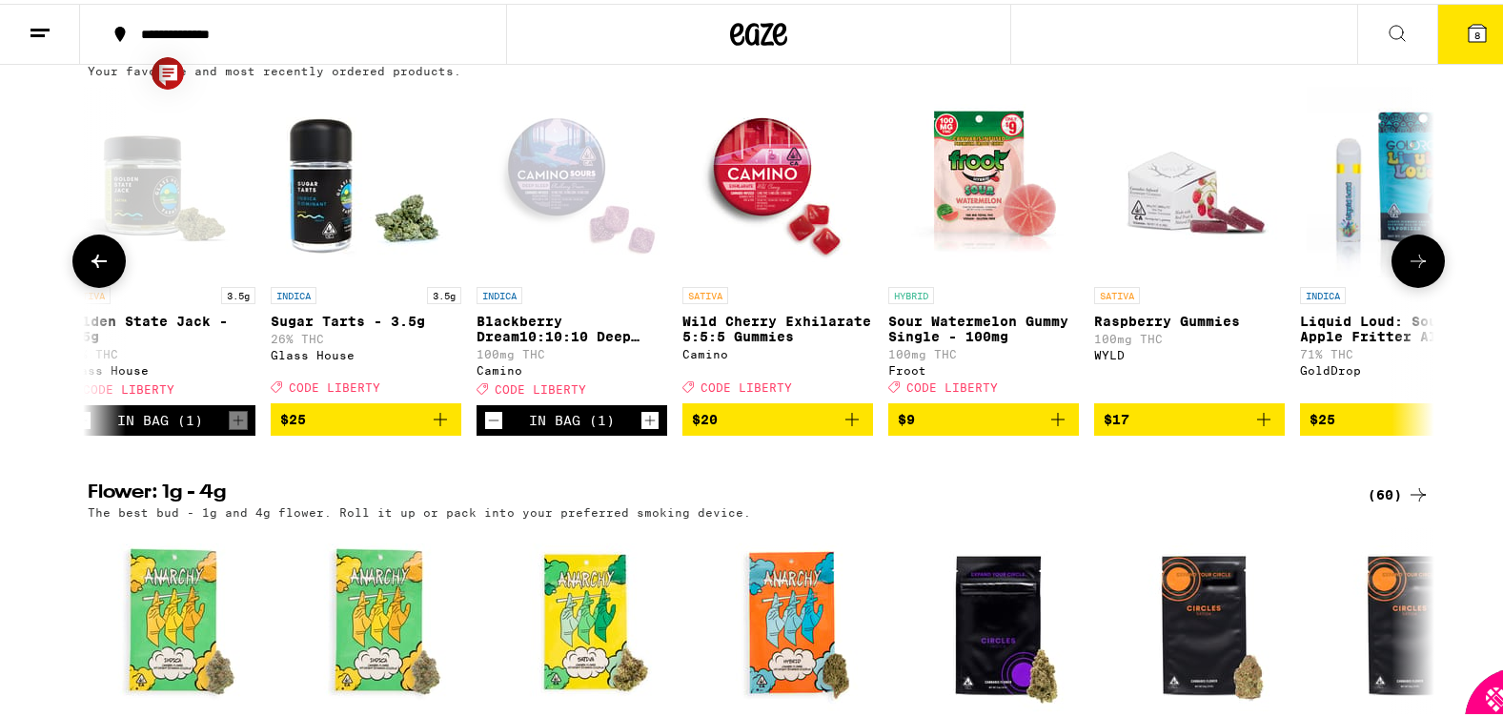
scroll to position [0, 1134]
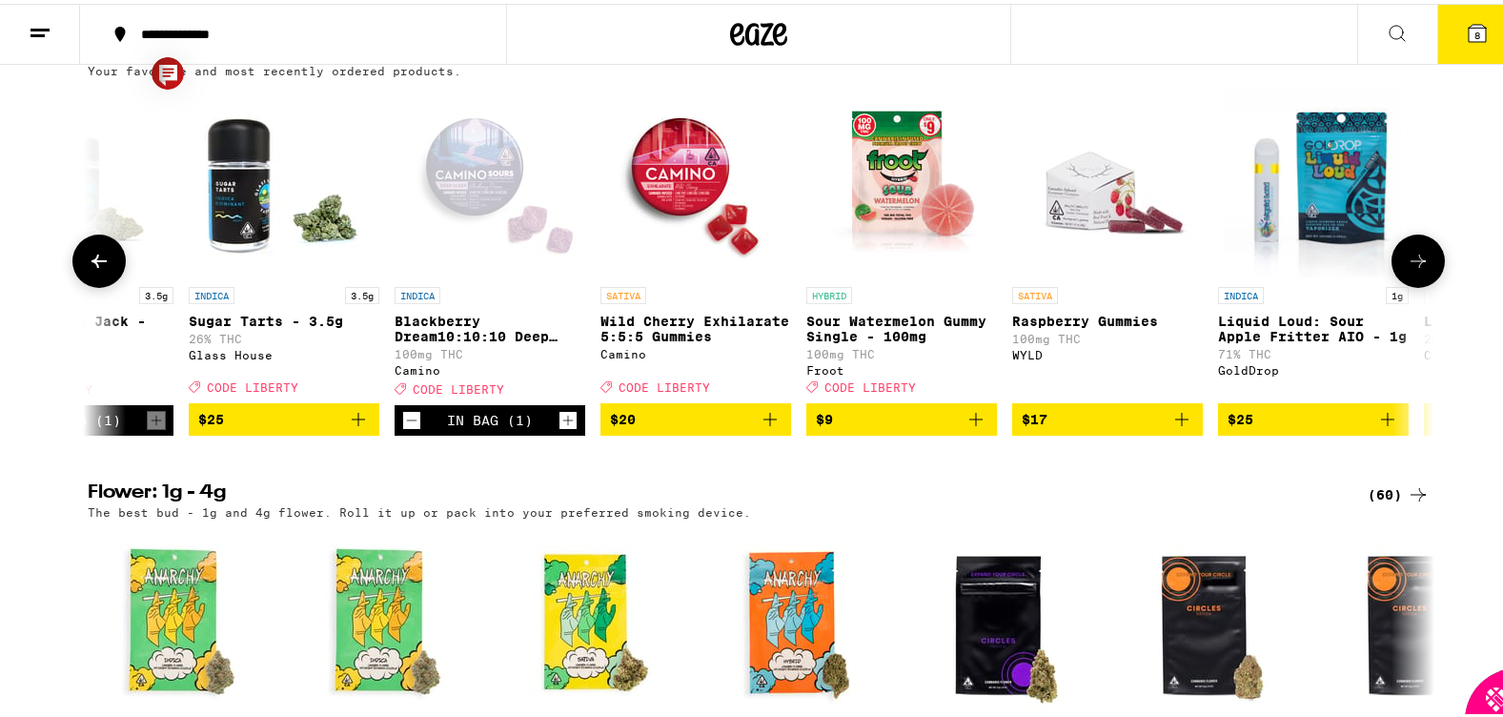
click at [336, 427] on span "$25" at bounding box center [284, 415] width 172 height 23
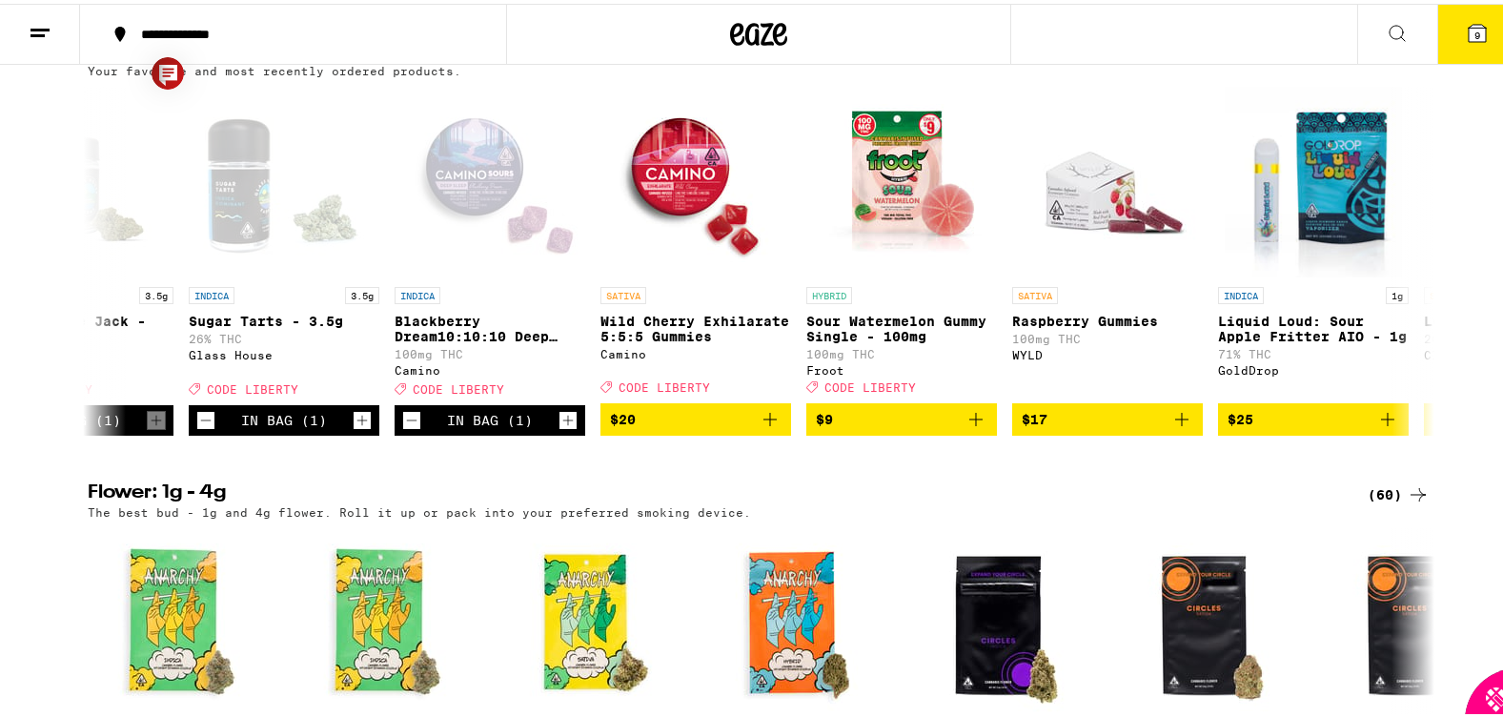
click at [1470, 18] on icon at bounding box center [1477, 29] width 23 height 23
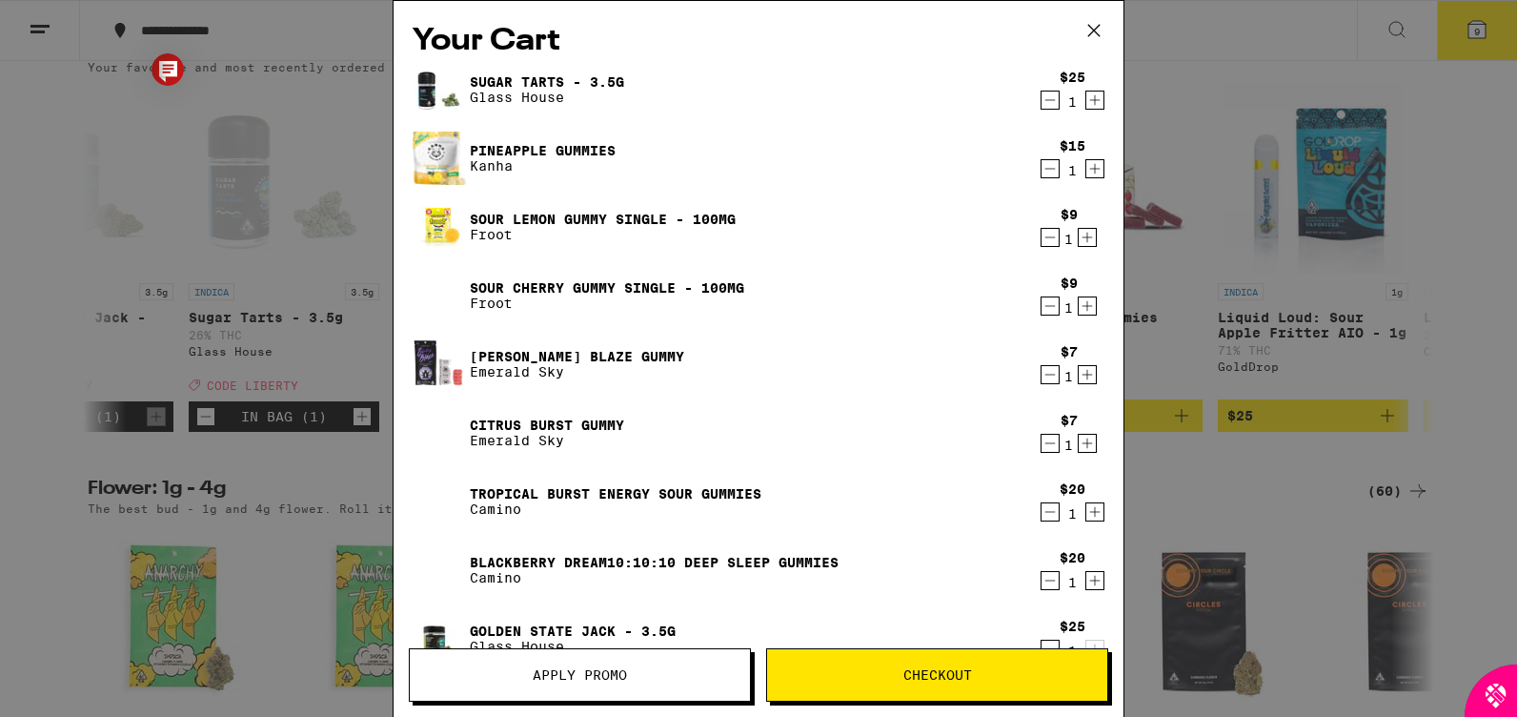
click at [551, 678] on span "Apply Promo" at bounding box center [580, 674] width 94 height 13
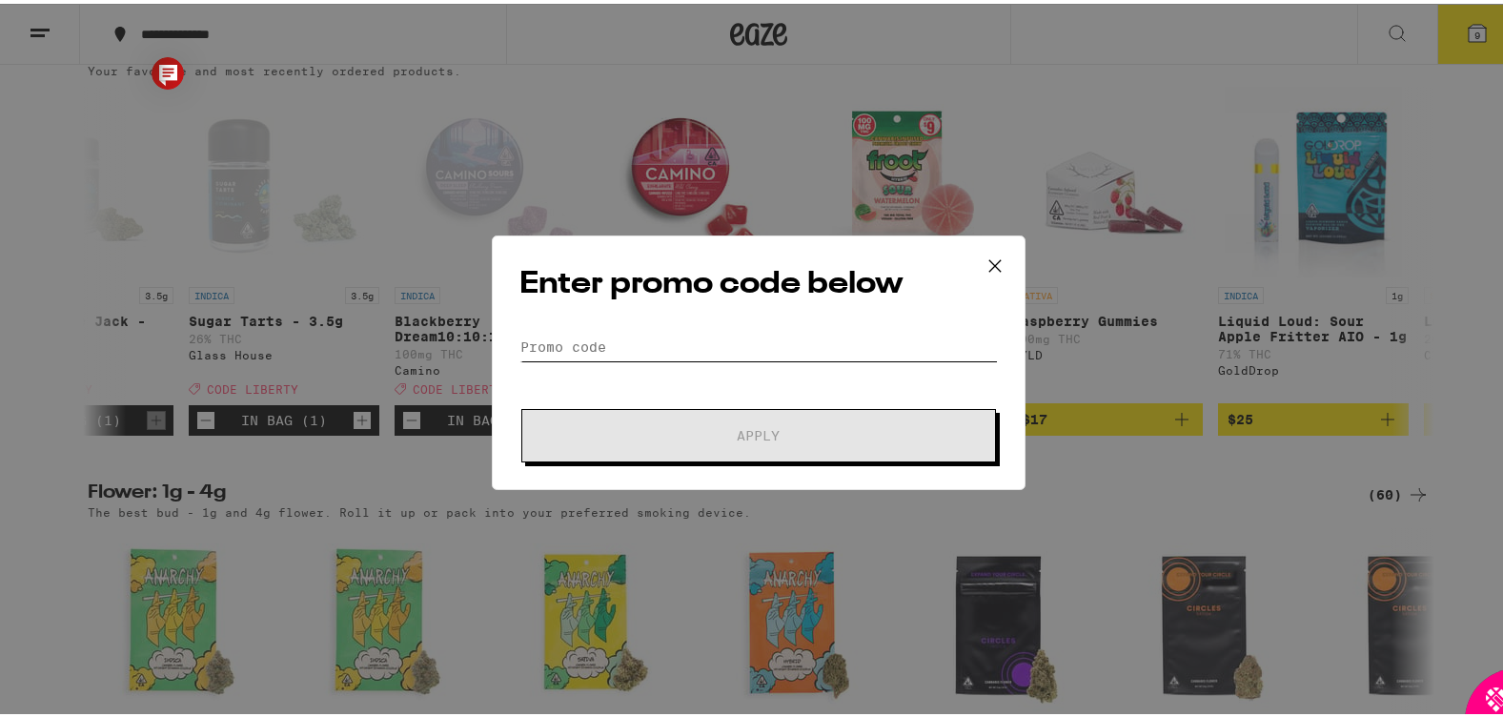
click at [667, 334] on input "Promo Code" at bounding box center [758, 343] width 478 height 29
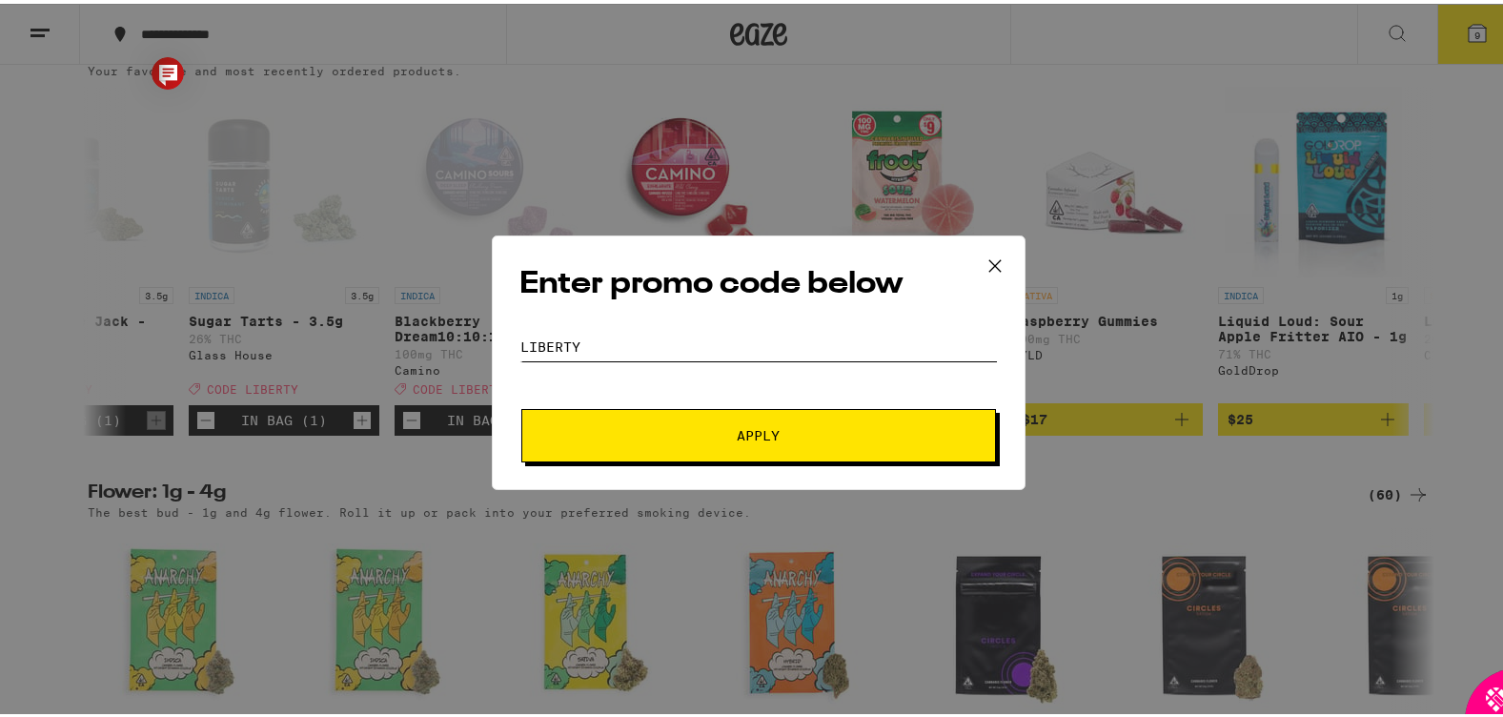
type input "LIBERTY"
click at [738, 436] on span "Apply" at bounding box center [759, 431] width 43 height 13
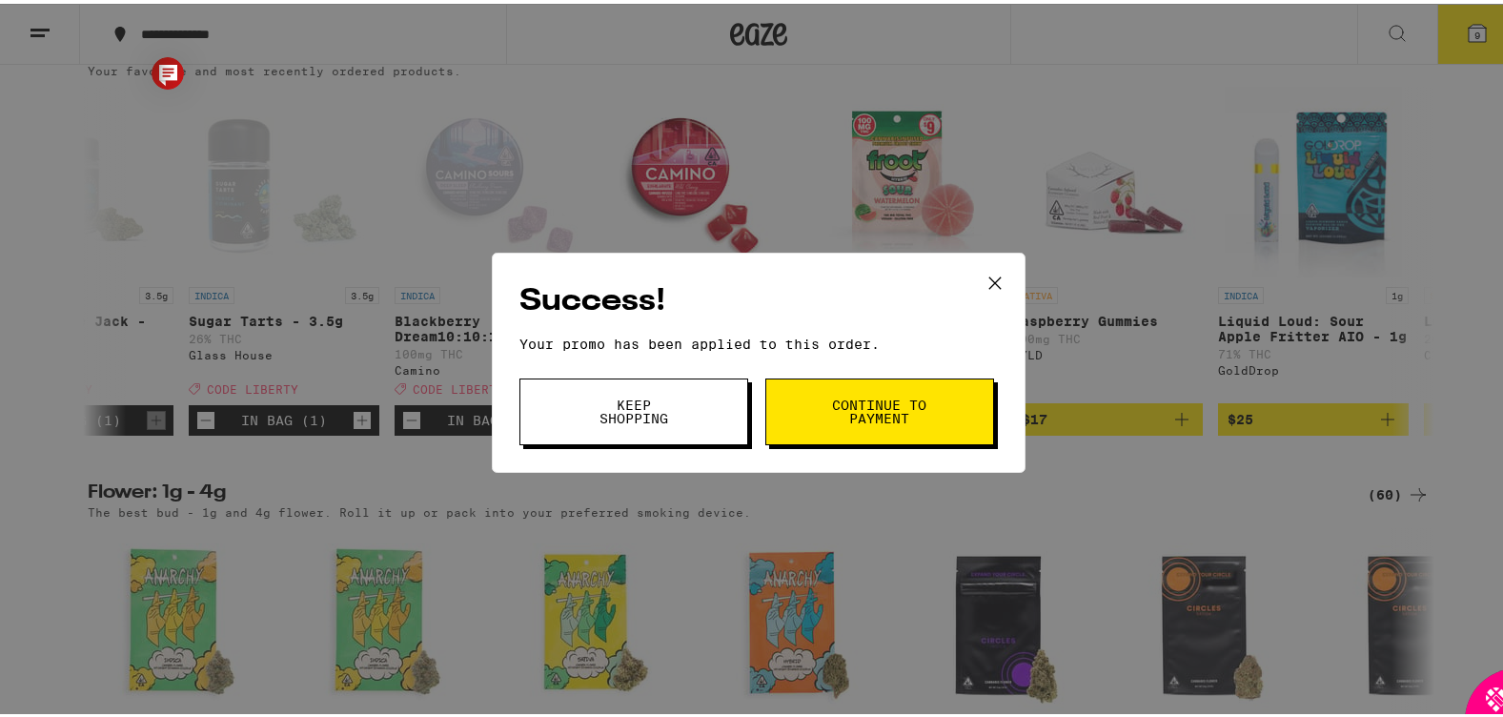
click at [843, 413] on span "Continue to payment" at bounding box center [879, 408] width 97 height 27
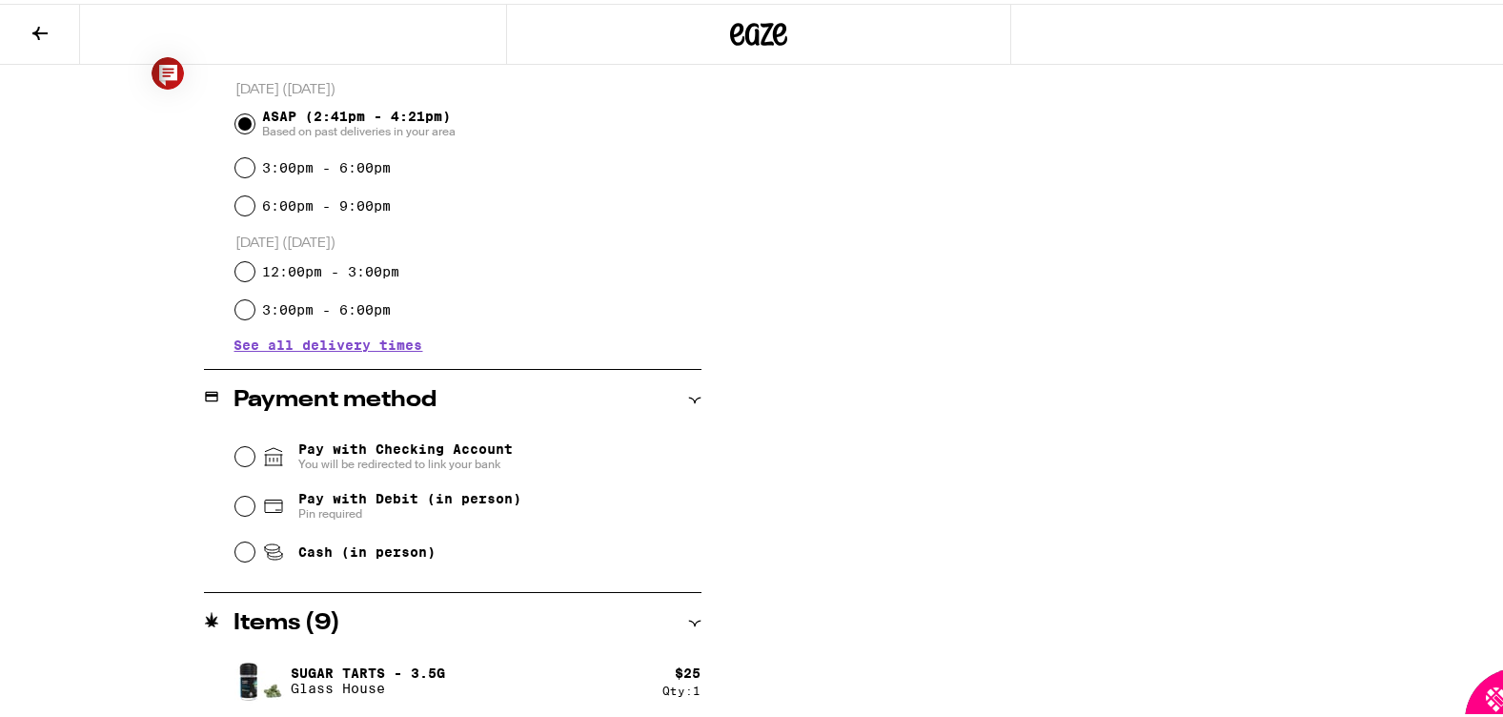
scroll to position [538, 0]
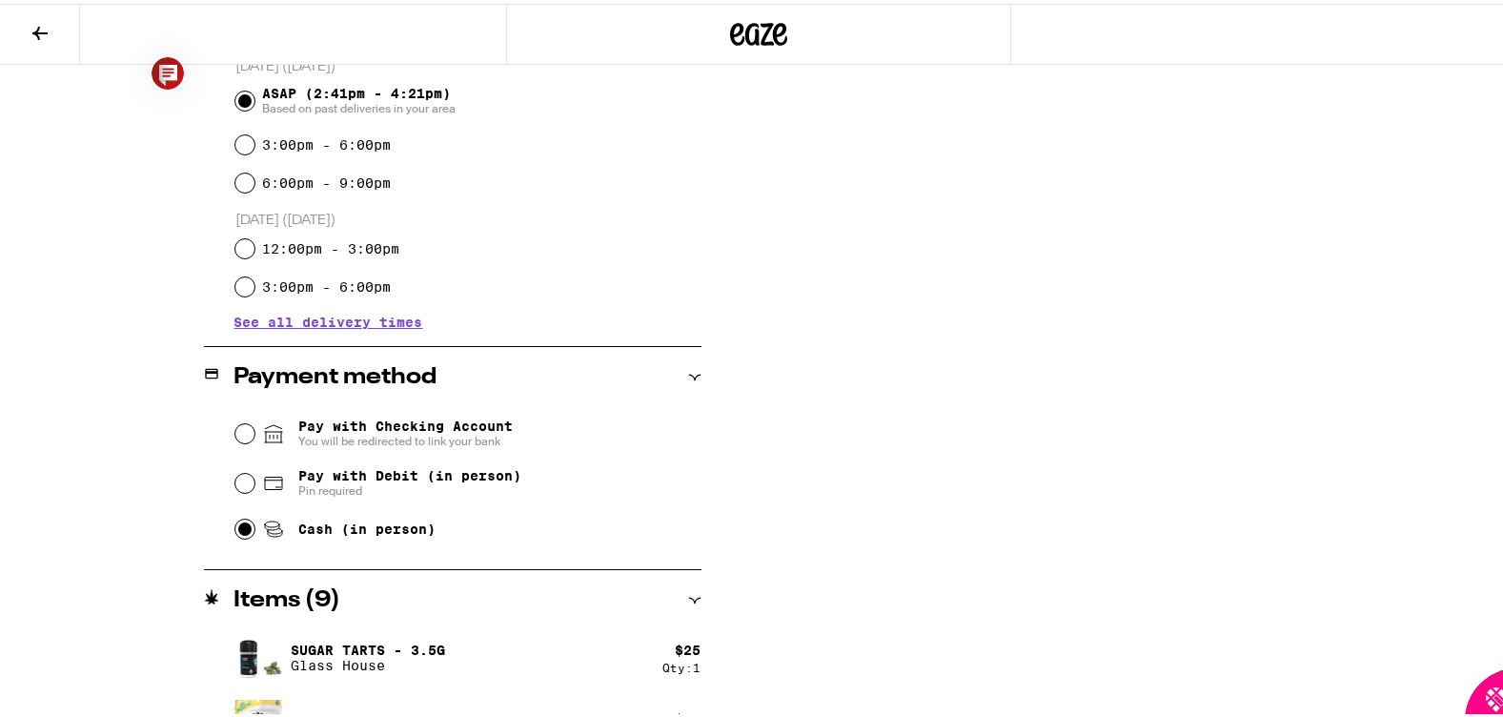
click at [236, 535] on input "Cash (in person)" at bounding box center [244, 525] width 19 height 19
radio input "true"
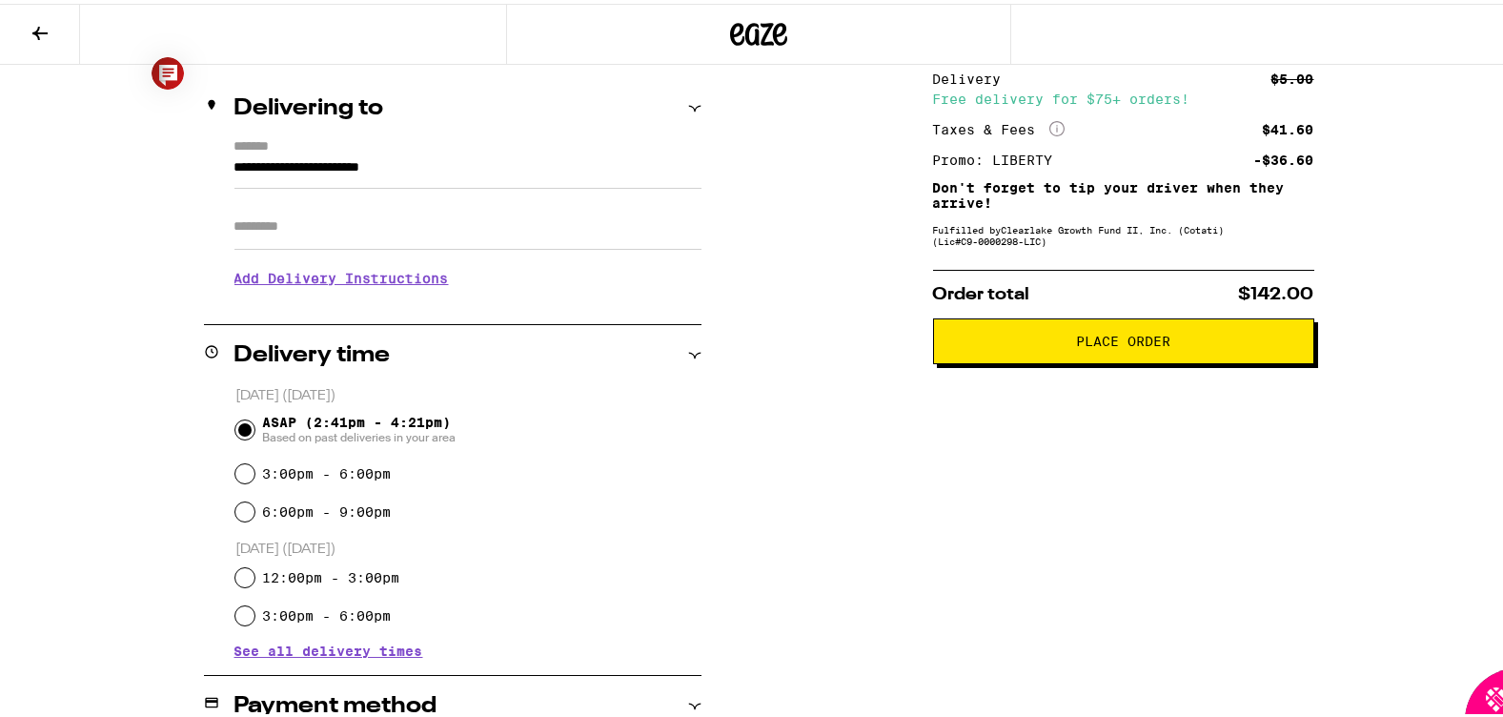
scroll to position [187, 0]
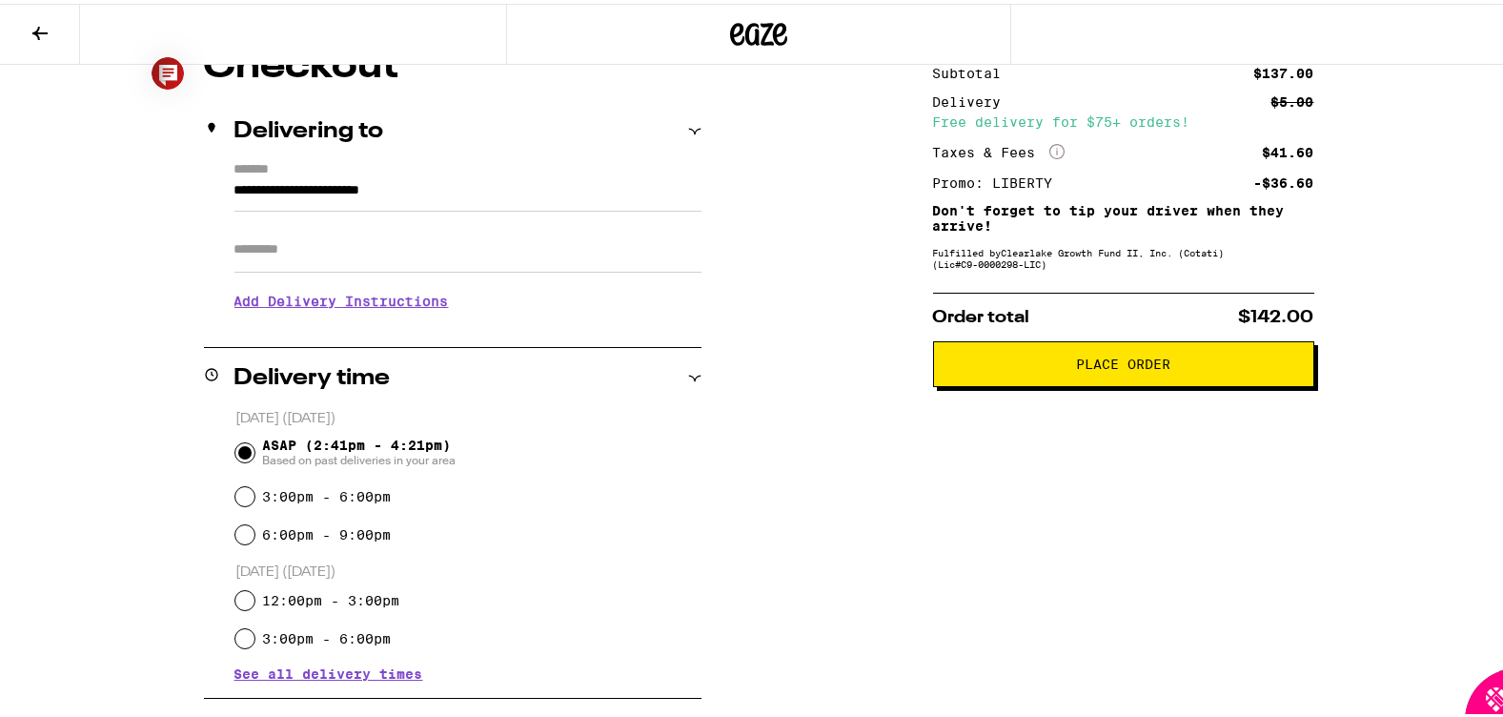
click at [1106, 363] on span "Place Order" at bounding box center [1123, 360] width 94 height 13
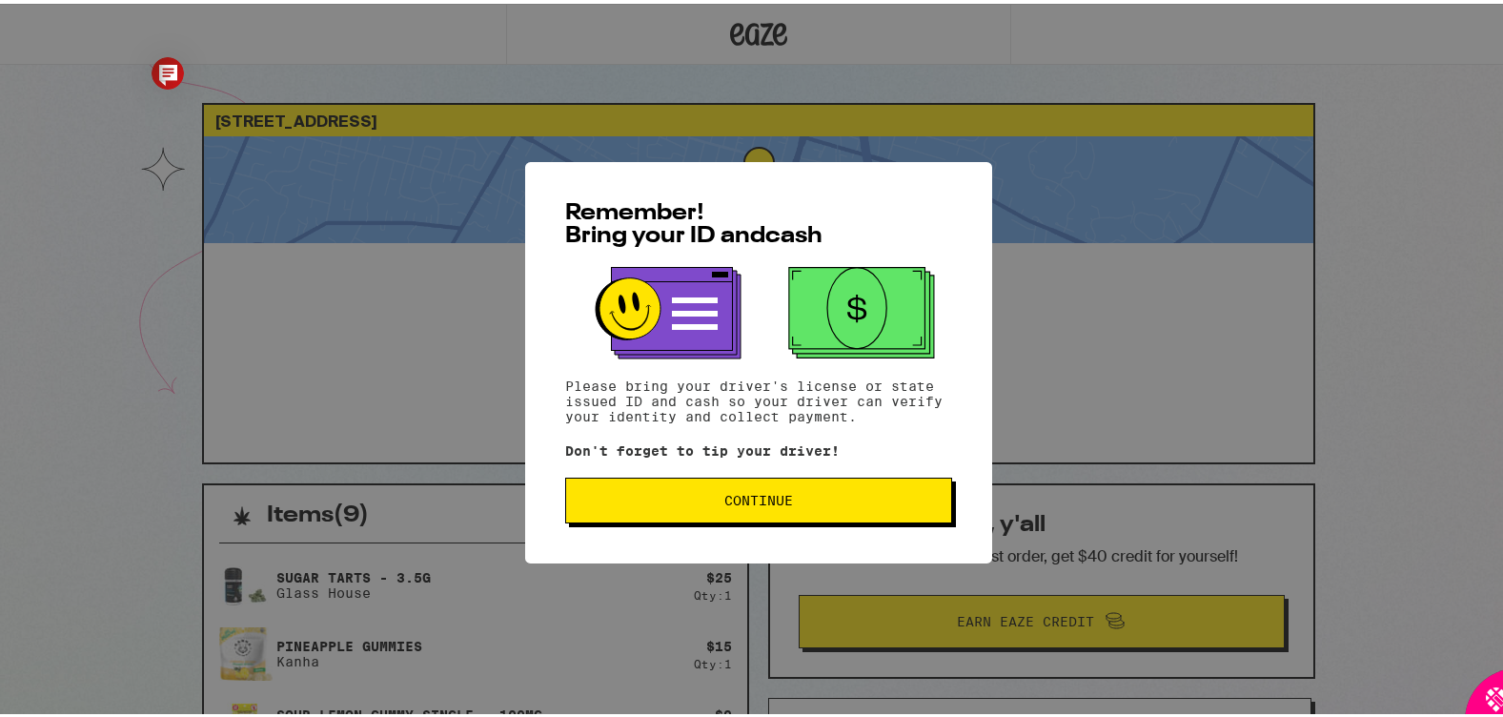
click at [774, 515] on button "Continue" at bounding box center [758, 497] width 387 height 46
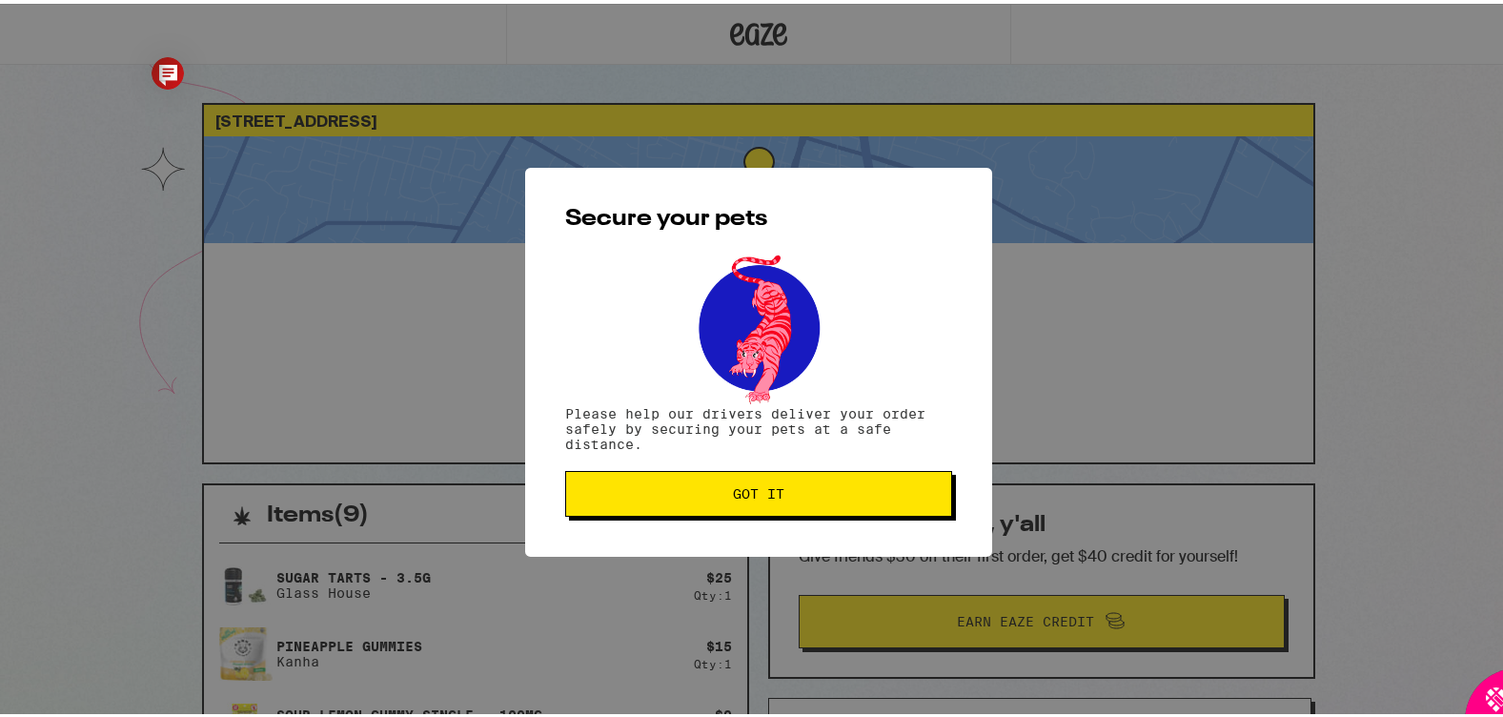
click at [795, 483] on button "Got it" at bounding box center [758, 490] width 387 height 46
